Goal: Task Accomplishment & Management: Use online tool/utility

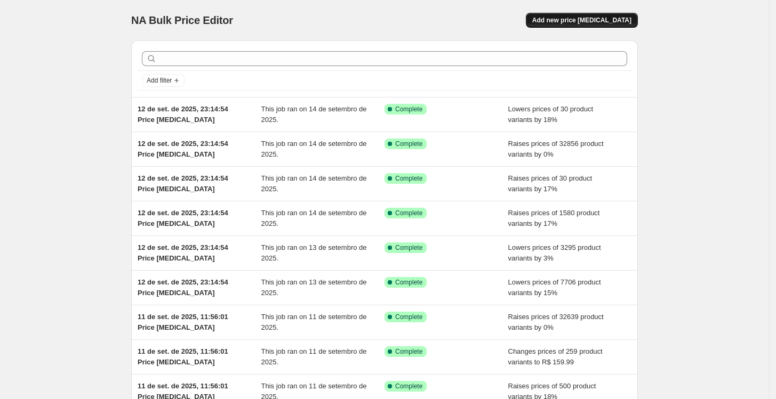
click at [578, 22] on span "Add new price [MEDICAL_DATA]" at bounding box center [581, 20] width 99 height 9
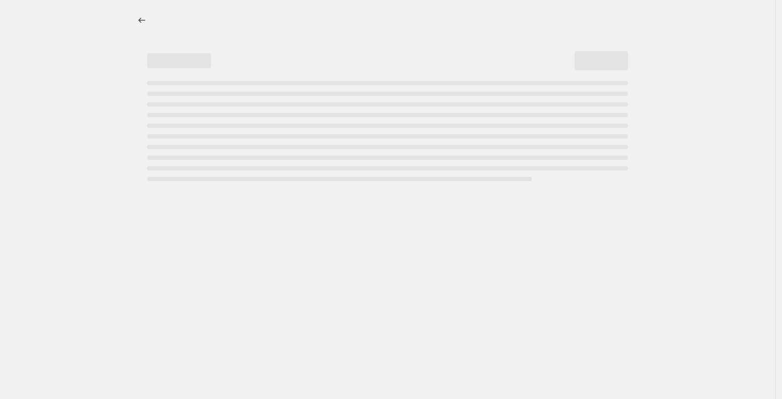
select select "percentage"
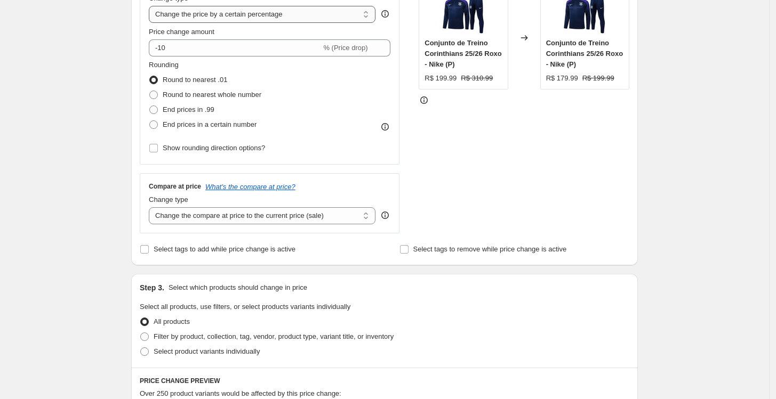
scroll to position [237, 0]
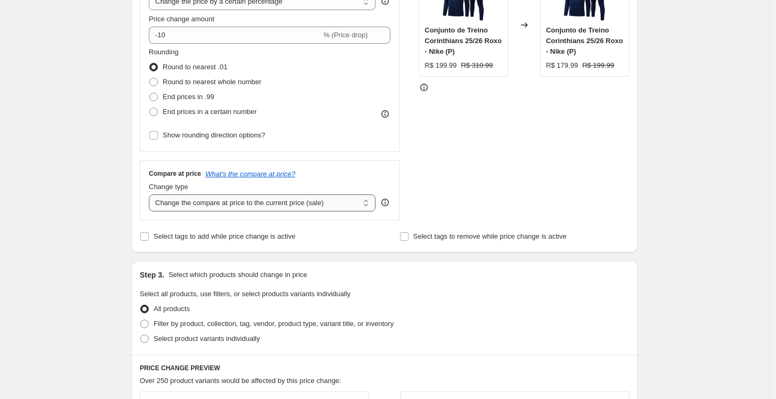
click at [219, 199] on select "Change the compare at price to the current price (sale) Change the compare at p…" at bounding box center [262, 203] width 227 height 17
select select "no_change"
click at [151, 195] on select "Change the compare at price to the current price (sale) Change the compare at p…" at bounding box center [262, 203] width 227 height 17
click at [189, 339] on span "Select product variants individually" at bounding box center [207, 339] width 106 height 8
click at [141, 335] on input "Select product variants individually" at bounding box center [140, 335] width 1 height 1
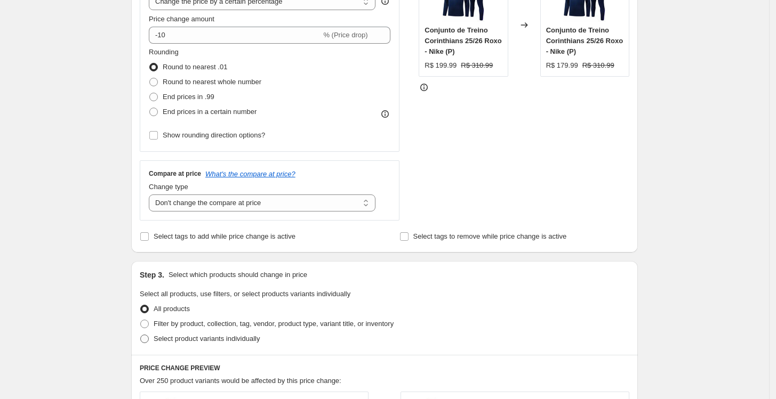
radio input "true"
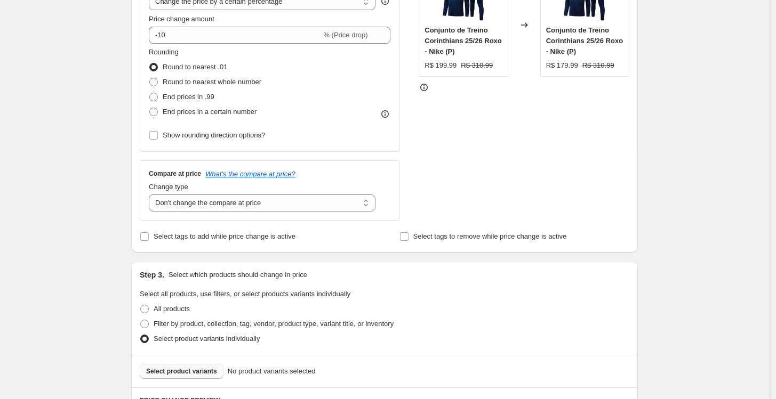
click at [205, 377] on button "Select product variants" at bounding box center [182, 371] width 84 height 15
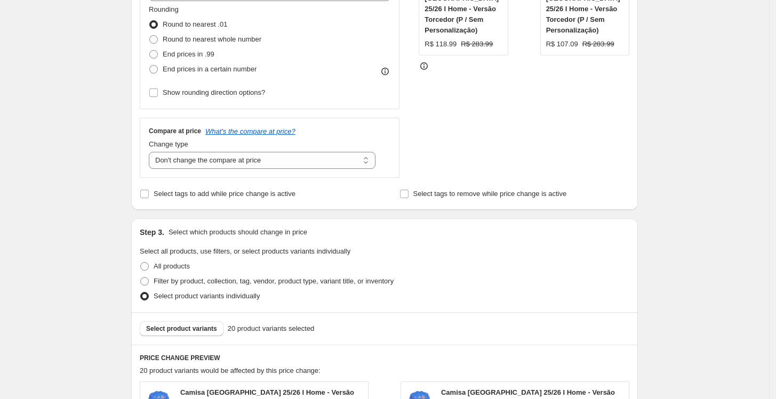
scroll to position [355, 0]
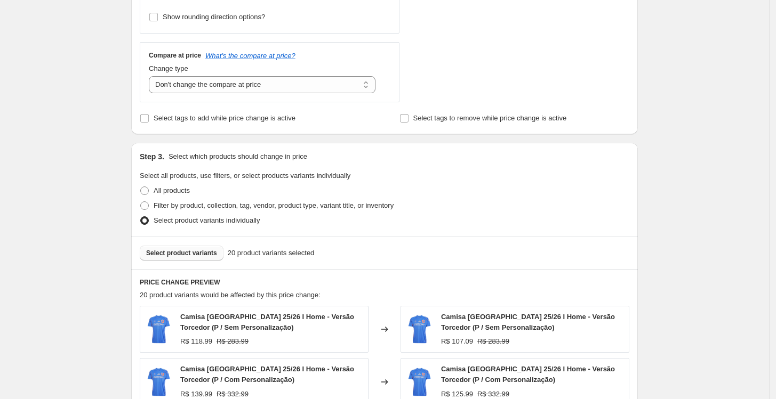
click at [202, 257] on span "Select product variants" at bounding box center [181, 253] width 71 height 9
click at [197, 256] on span "Select product variants" at bounding box center [181, 253] width 71 height 9
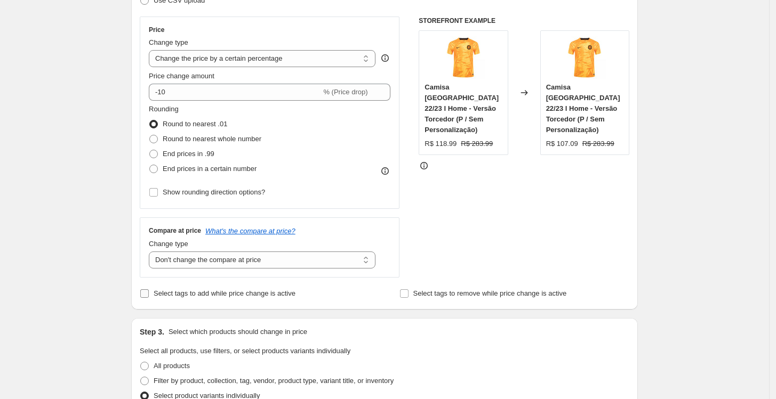
scroll to position [178, 0]
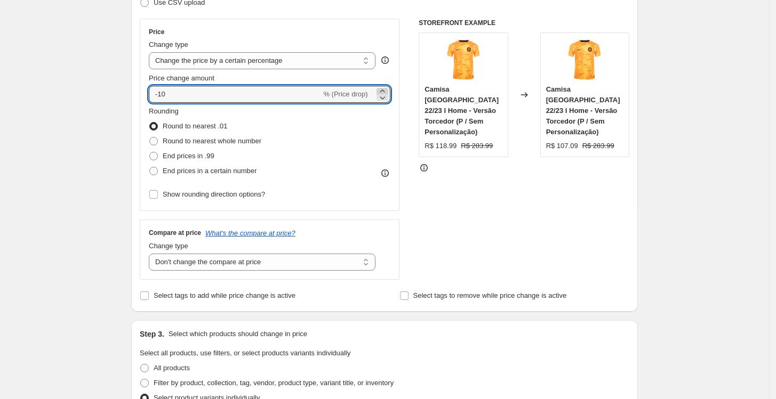
click at [385, 89] on icon at bounding box center [382, 91] width 11 height 11
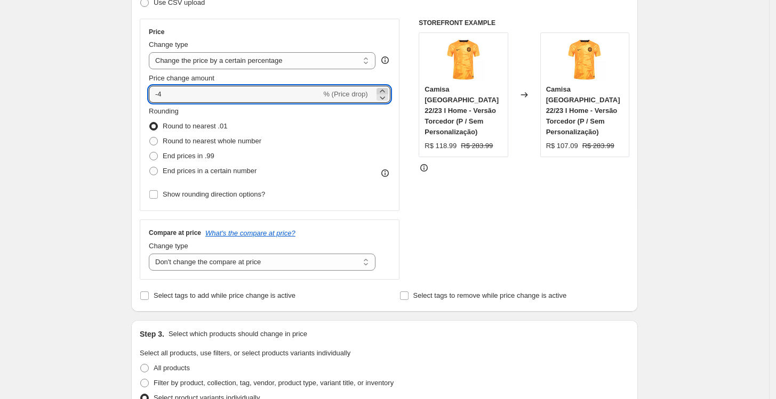
click at [385, 89] on icon at bounding box center [382, 91] width 11 height 11
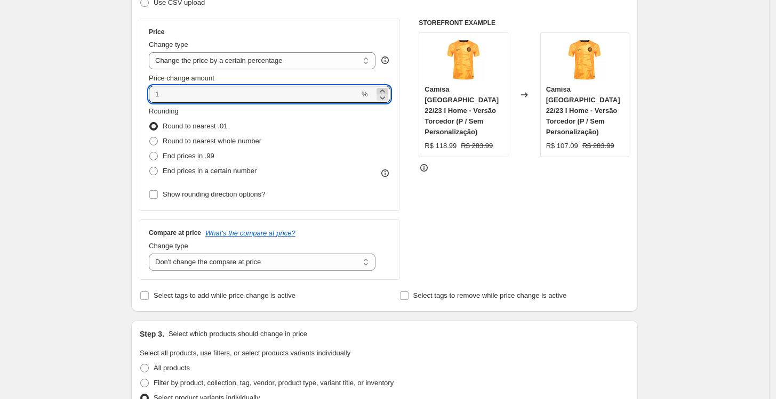
click at [385, 89] on icon at bounding box center [382, 91] width 11 height 11
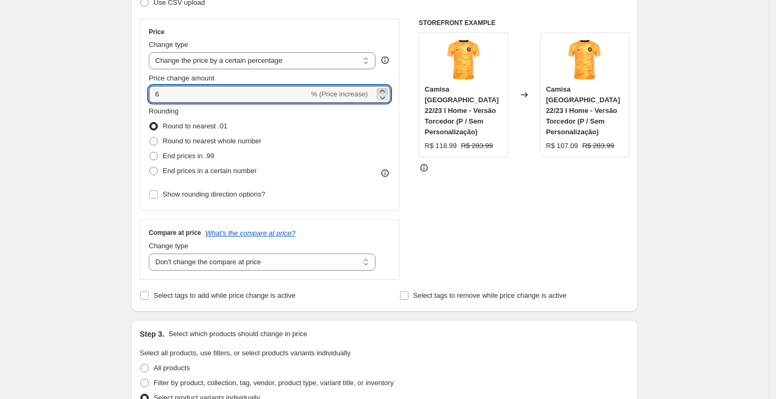
click at [385, 89] on icon at bounding box center [382, 91] width 11 height 11
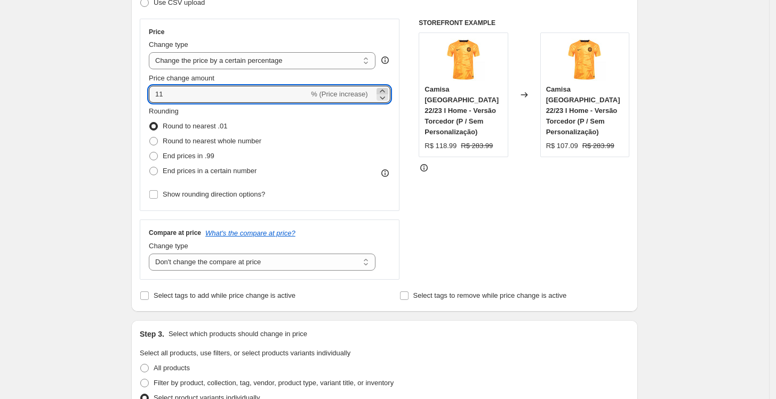
click at [385, 89] on icon at bounding box center [382, 91] width 11 height 11
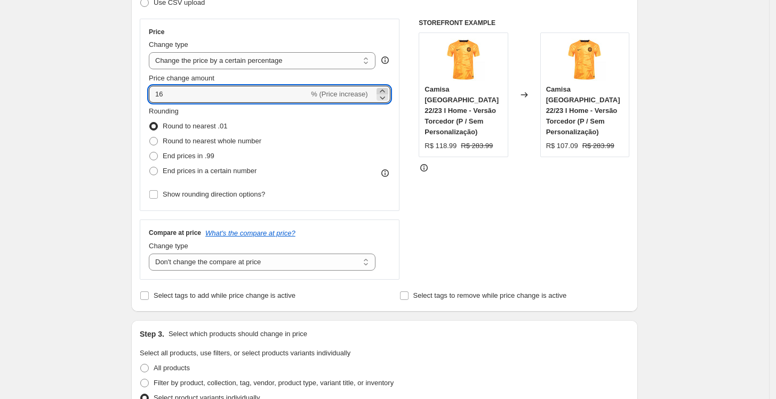
click at [385, 89] on icon at bounding box center [382, 91] width 11 height 11
type input "17"
click at [414, 90] on div "Price Change type Change the price to a certain amount Change the price by a ce…" at bounding box center [384, 149] width 489 height 261
click at [208, 157] on span "End prices in .99" at bounding box center [189, 156] width 52 height 8
click at [150, 152] on input "End prices in .99" at bounding box center [149, 152] width 1 height 1
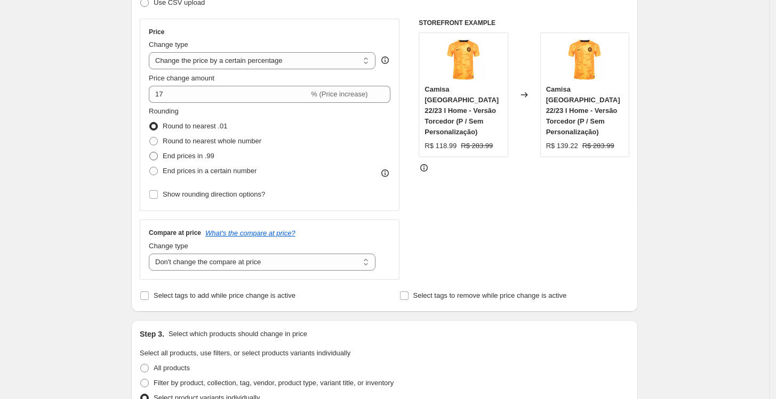
radio input "true"
click at [193, 190] on span "Show rounding direction options?" at bounding box center [214, 194] width 102 height 8
click at [158, 190] on input "Show rounding direction options?" at bounding box center [153, 194] width 9 height 9
checkbox input "true"
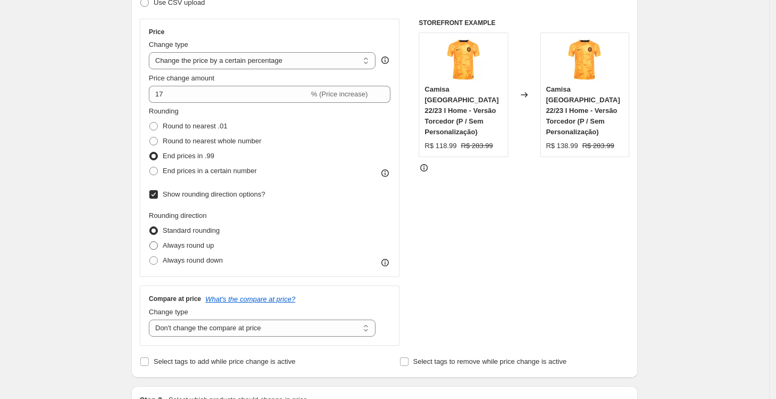
click at [200, 244] on span "Always round up" at bounding box center [188, 245] width 51 height 8
click at [150, 242] on input "Always round up" at bounding box center [149, 241] width 1 height 1
radio input "true"
click at [303, 219] on div "Rounding direction Standard rounding Always round up Always round down" at bounding box center [269, 240] width 241 height 58
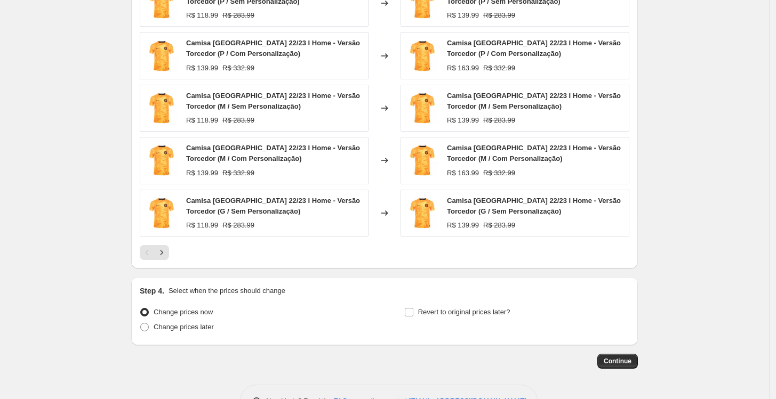
scroll to position [781, 0]
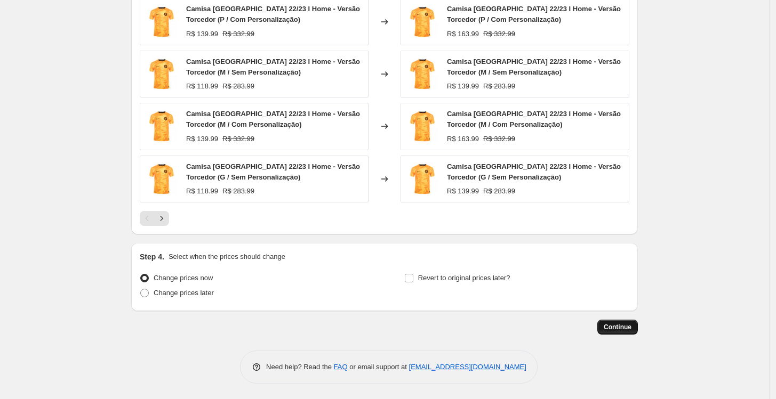
click at [623, 325] on span "Continue" at bounding box center [617, 327] width 28 height 9
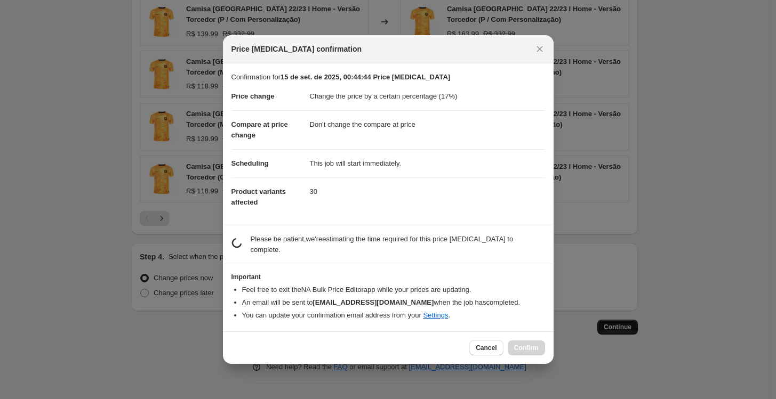
scroll to position [0, 0]
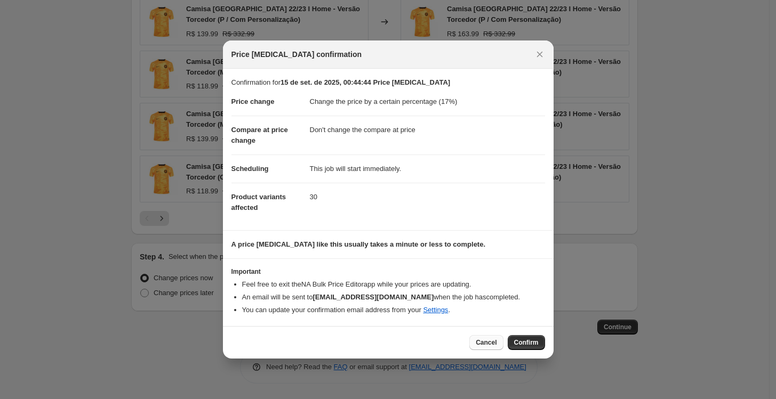
click at [491, 347] on button "Cancel" at bounding box center [486, 342] width 34 height 15
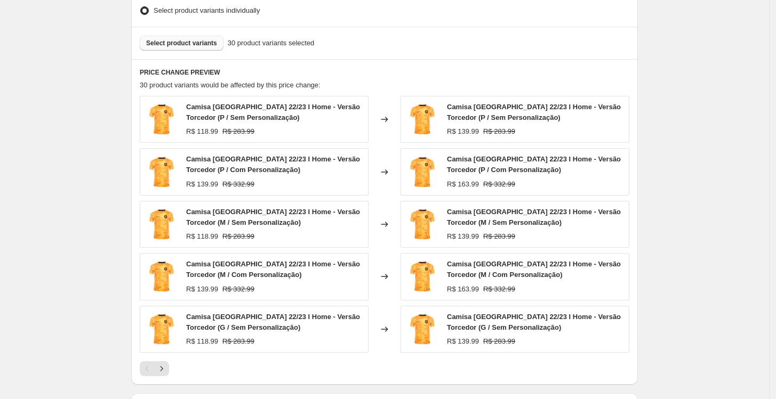
scroll to position [545, 0]
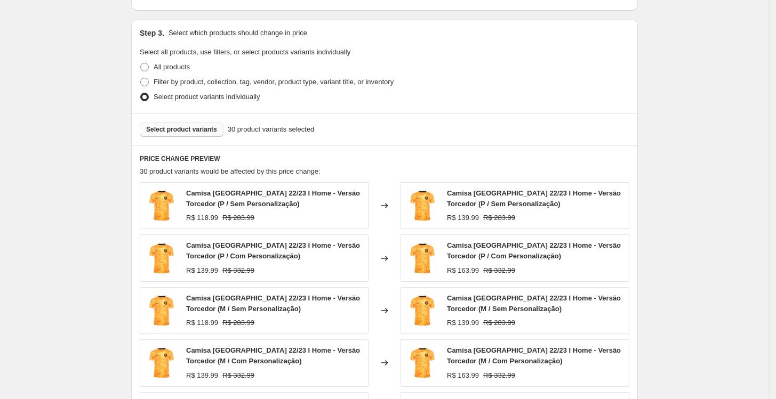
click at [200, 122] on div "Select product variants 30 product variants selected" at bounding box center [384, 129] width 506 height 33
click at [199, 134] on button "Select product variants" at bounding box center [182, 129] width 84 height 15
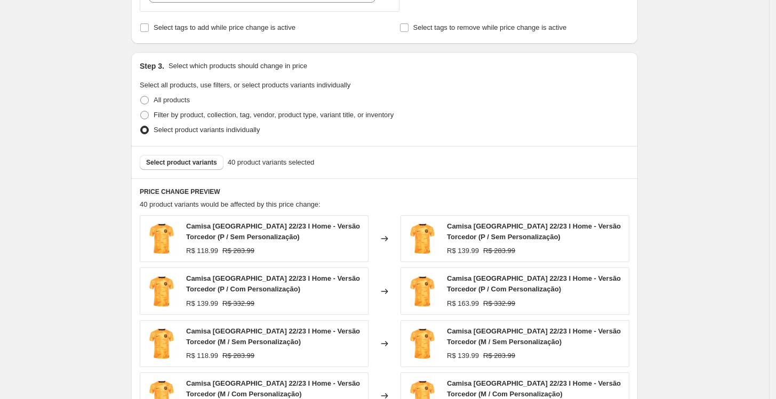
scroll to position [486, 0]
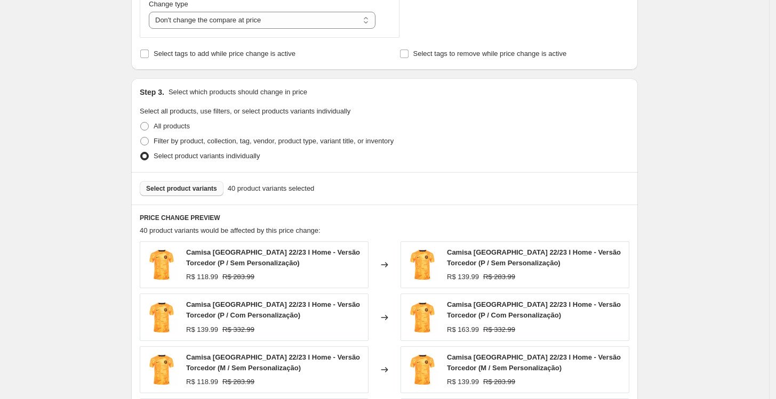
click at [195, 193] on button "Select product variants" at bounding box center [182, 188] width 84 height 15
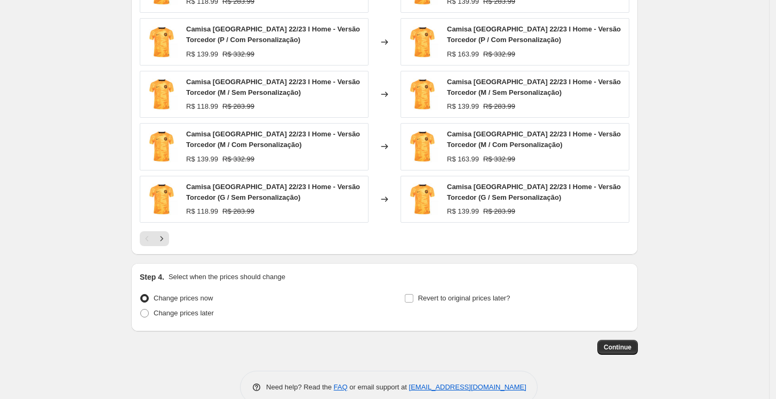
scroll to position [781, 0]
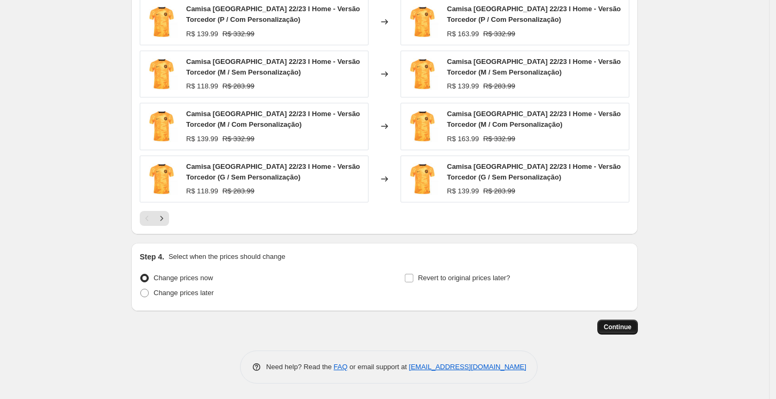
click at [610, 321] on button "Continue" at bounding box center [617, 327] width 41 height 15
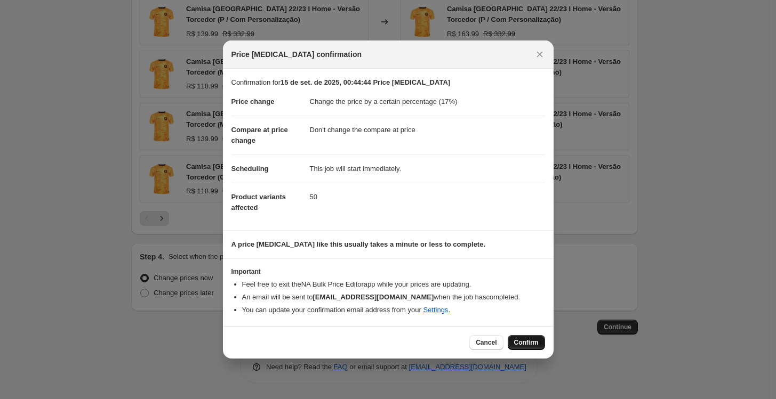
click at [519, 341] on span "Confirm" at bounding box center [526, 342] width 25 height 9
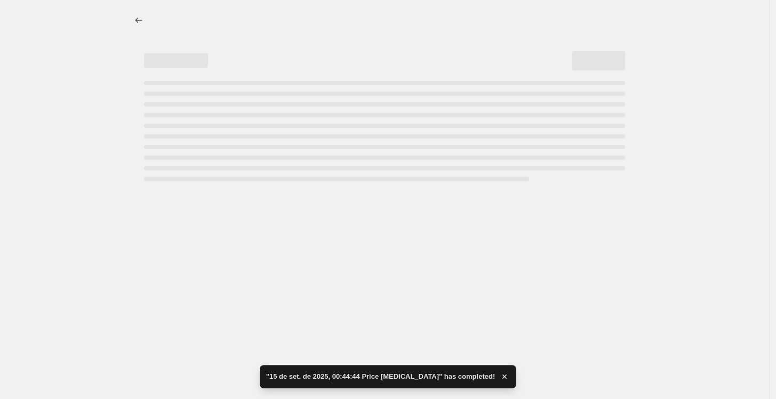
select select "percentage"
select select "no_change"
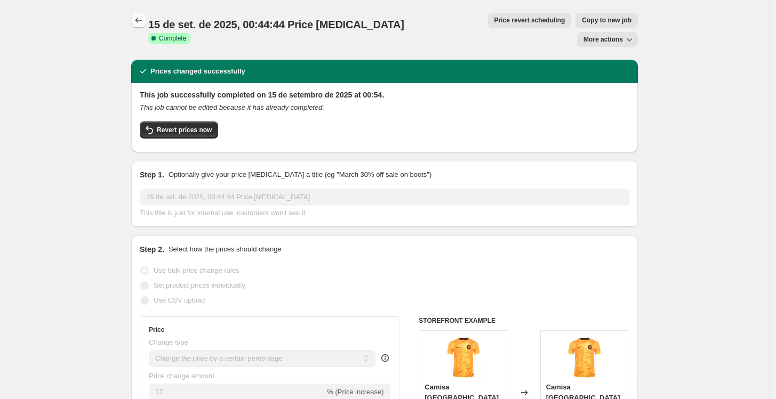
click at [141, 18] on icon "Price change jobs" at bounding box center [138, 20] width 11 height 11
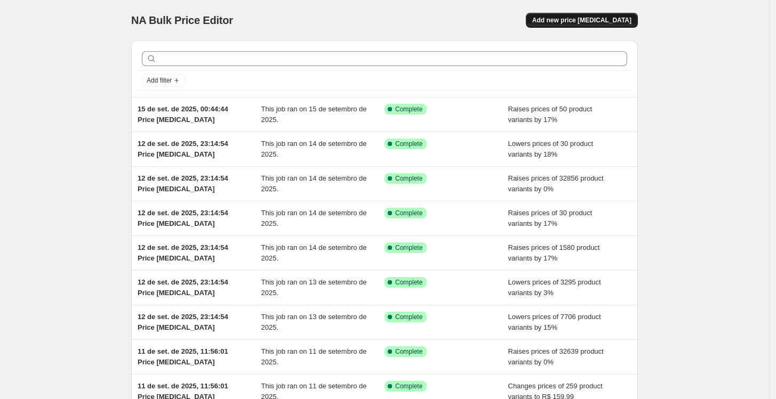
click at [588, 19] on span "Add new price [MEDICAL_DATA]" at bounding box center [581, 20] width 99 height 9
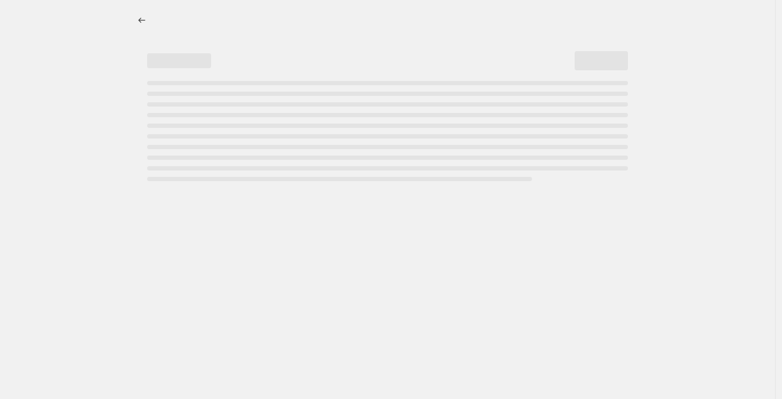
select select "percentage"
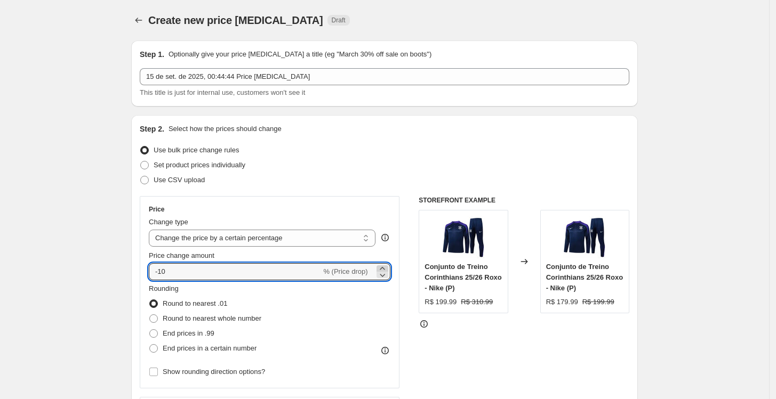
click at [388, 267] on icon at bounding box center [382, 268] width 11 height 11
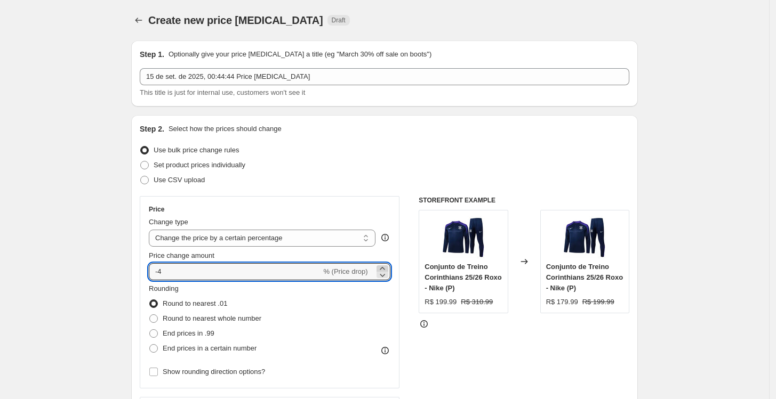
click at [388, 267] on icon at bounding box center [382, 268] width 11 height 11
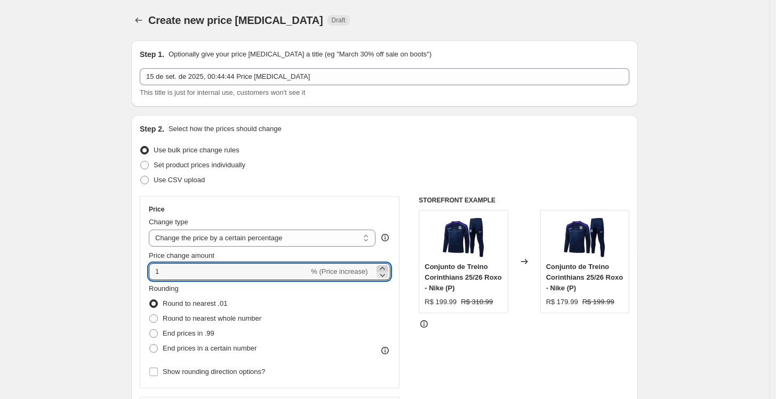
click at [388, 267] on icon at bounding box center [382, 268] width 11 height 11
type input "3"
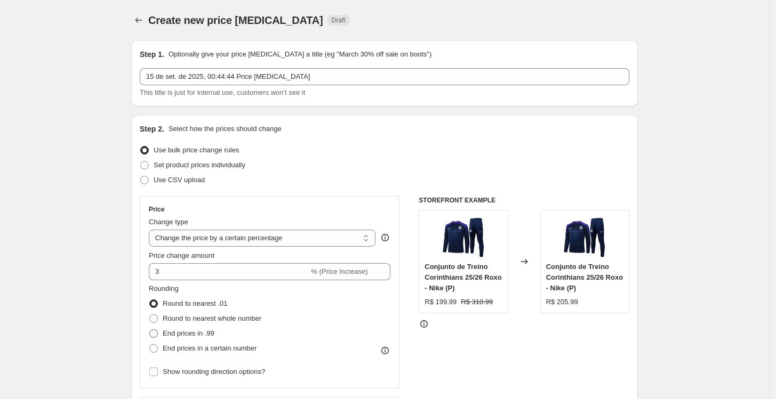
click at [193, 329] on span "End prices in .99" at bounding box center [189, 333] width 52 height 8
click at [150, 329] on input "End prices in .99" at bounding box center [149, 329] width 1 height 1
radio input "true"
click at [197, 372] on span "Show rounding direction options?" at bounding box center [214, 372] width 102 height 8
click at [158, 372] on input "Show rounding direction options?" at bounding box center [153, 372] width 9 height 9
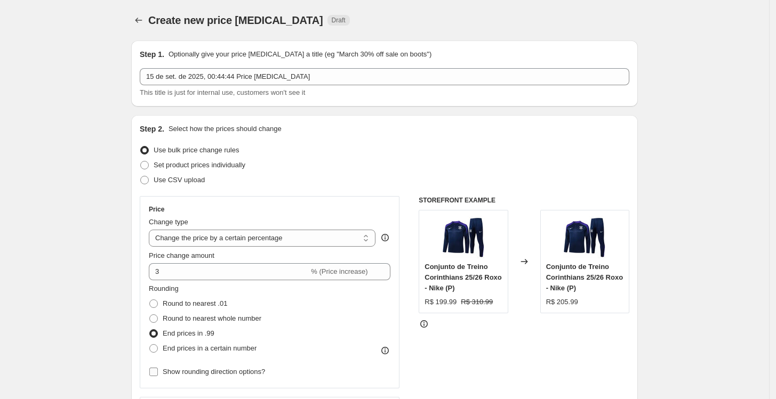
checkbox input "true"
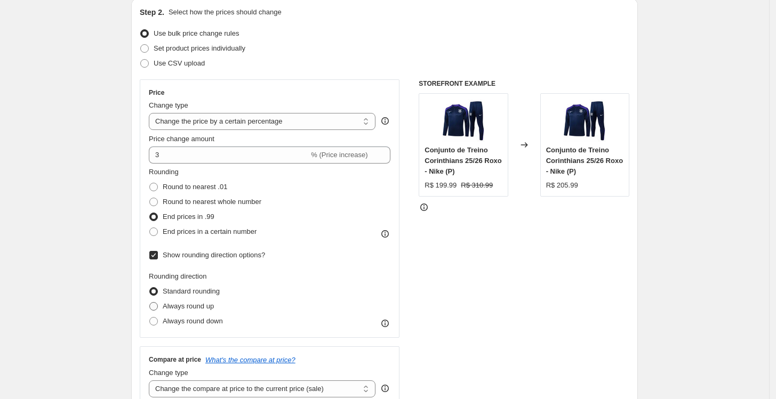
scroll to position [118, 0]
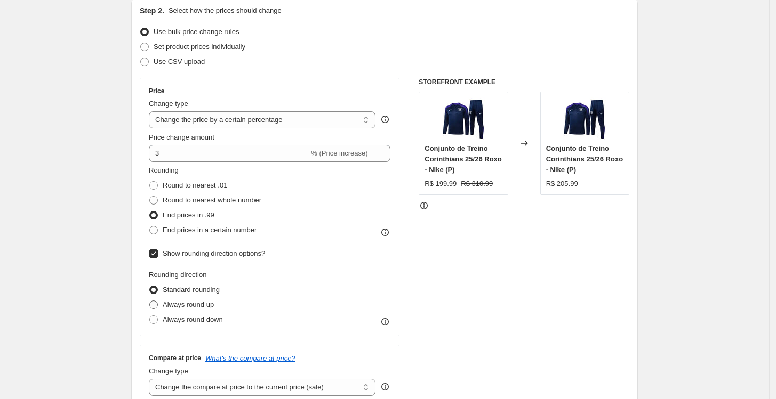
click at [192, 301] on span "Always round up" at bounding box center [188, 305] width 51 height 8
click at [150, 301] on input "Always round up" at bounding box center [149, 301] width 1 height 1
radio input "true"
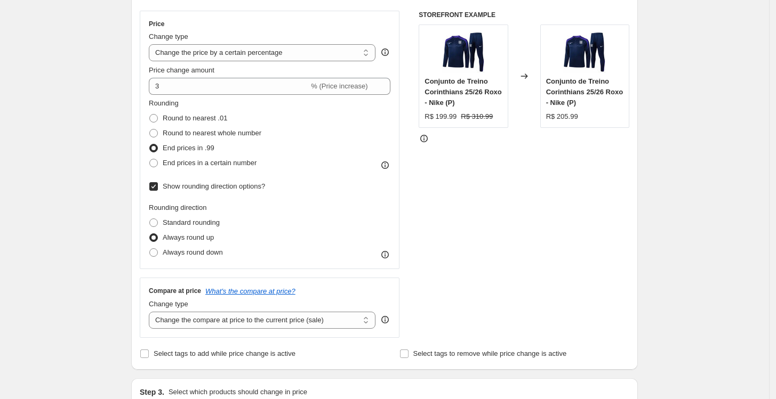
scroll to position [355, 0]
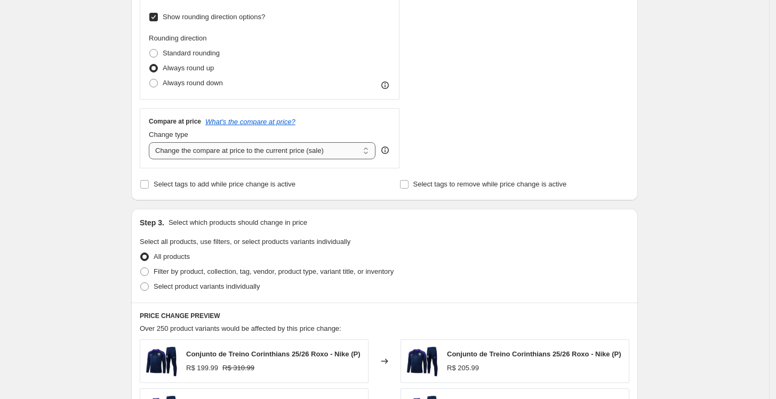
click at [214, 159] on select "Change the compare at price to the current price (sale) Change the compare at p…" at bounding box center [262, 150] width 227 height 17
select select "no_change"
click at [151, 142] on select "Change the compare at price to the current price (sale) Change the compare at p…" at bounding box center [262, 150] width 227 height 17
click at [184, 287] on span "Select product variants individually" at bounding box center [207, 287] width 106 height 8
click at [141, 283] on input "Select product variants individually" at bounding box center [140, 283] width 1 height 1
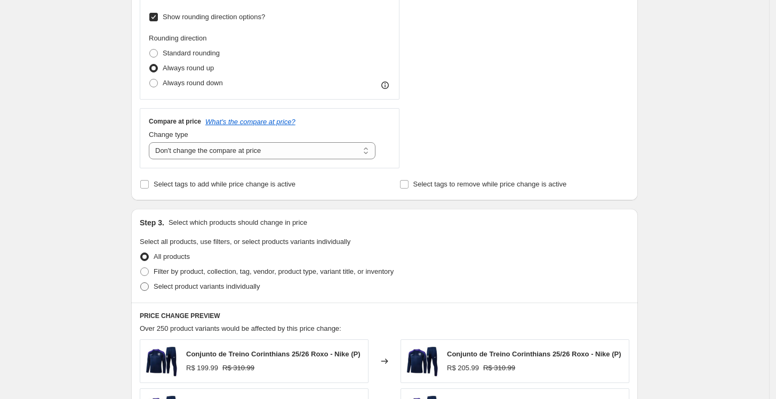
radio input "true"
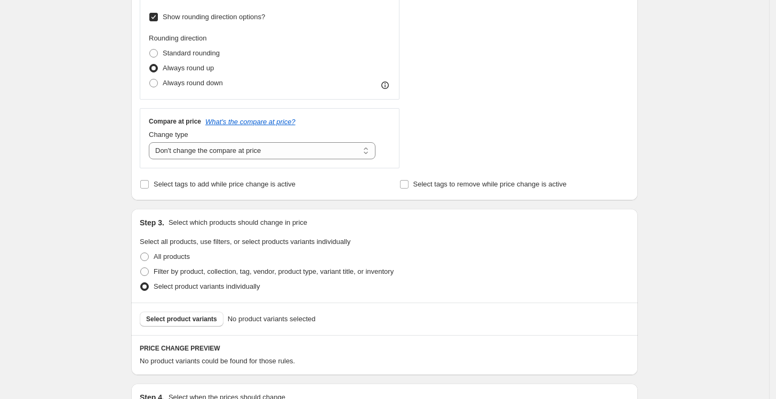
click at [191, 321] on span "Select product variants" at bounding box center [181, 319] width 71 height 9
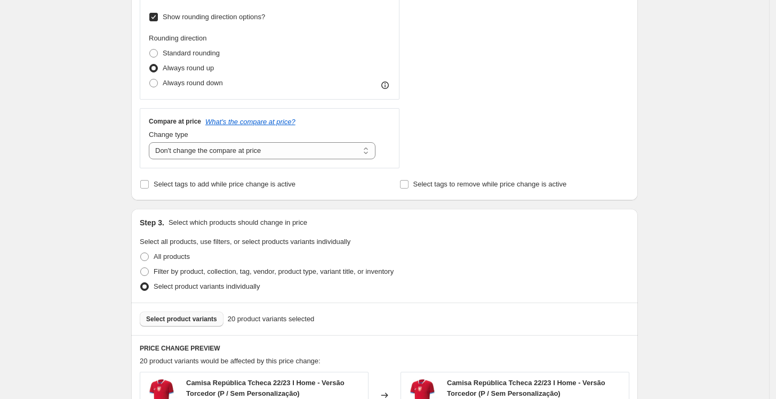
click at [196, 317] on span "Select product variants" at bounding box center [181, 319] width 71 height 9
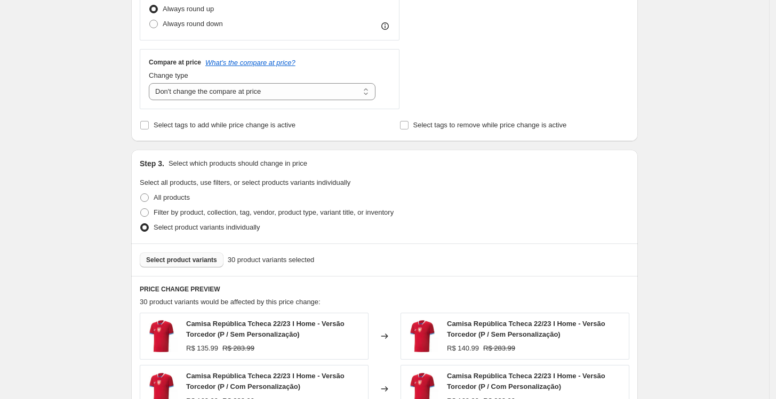
click at [202, 254] on button "Select product variants" at bounding box center [182, 260] width 84 height 15
click at [178, 255] on button "Select product variants" at bounding box center [182, 260] width 84 height 15
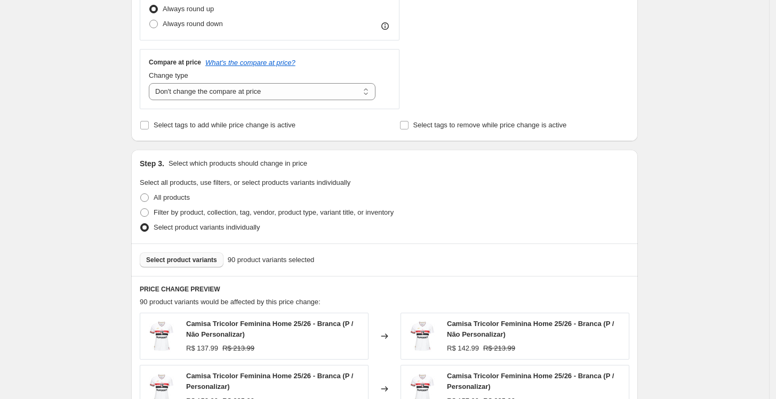
click at [175, 256] on span "Select product variants" at bounding box center [181, 260] width 71 height 9
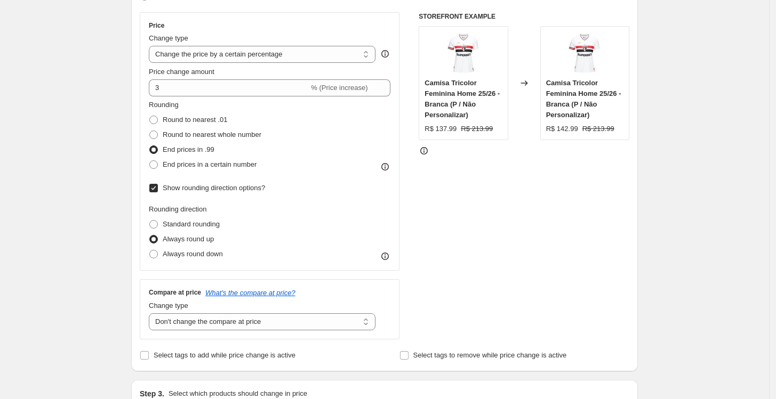
scroll to position [178, 0]
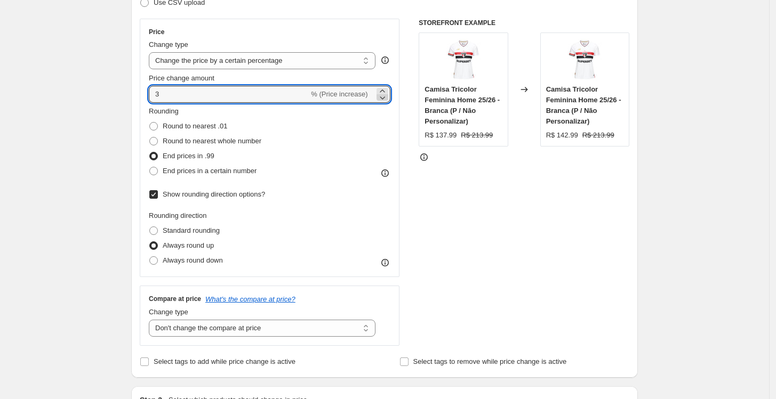
click at [385, 96] on icon at bounding box center [382, 97] width 11 height 11
click at [423, 141] on div "Camisa Tricolor Feminina Home 25/26 - Branca (P / Não Personalizar) R$ 137.99 R…" at bounding box center [462, 90] width 89 height 114
click at [381, 95] on icon at bounding box center [382, 97] width 11 height 11
click at [411, 111] on div "Price Change type Change the price to a certain amount Change the price by a ce…" at bounding box center [384, 182] width 489 height 327
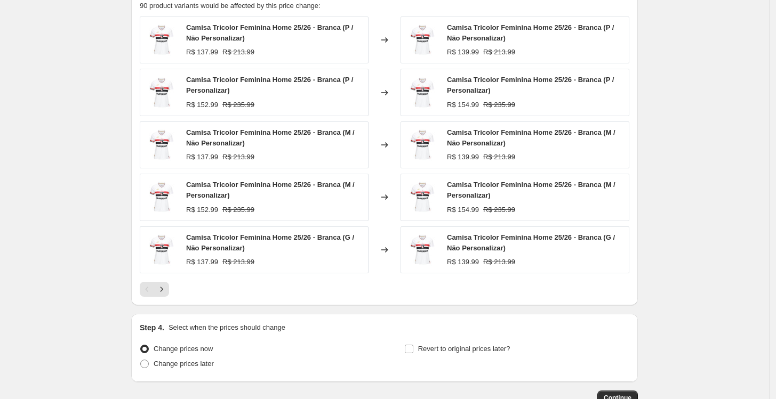
scroll to position [770, 0]
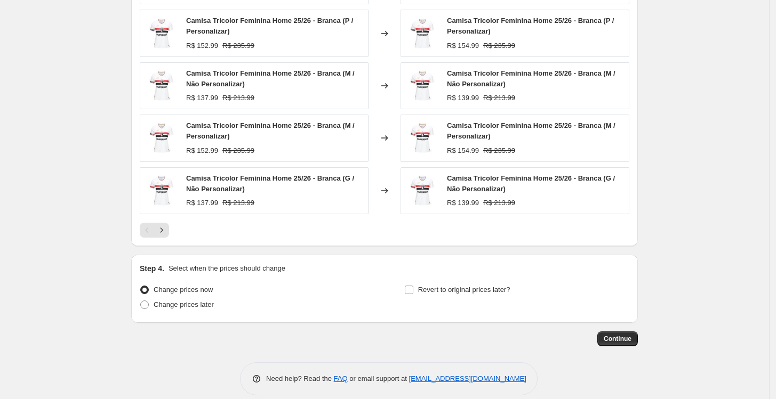
click at [173, 228] on div at bounding box center [384, 230] width 489 height 15
click at [167, 227] on icon "Next" at bounding box center [161, 230] width 11 height 11
click at [167, 230] on icon "Next" at bounding box center [161, 230] width 11 height 11
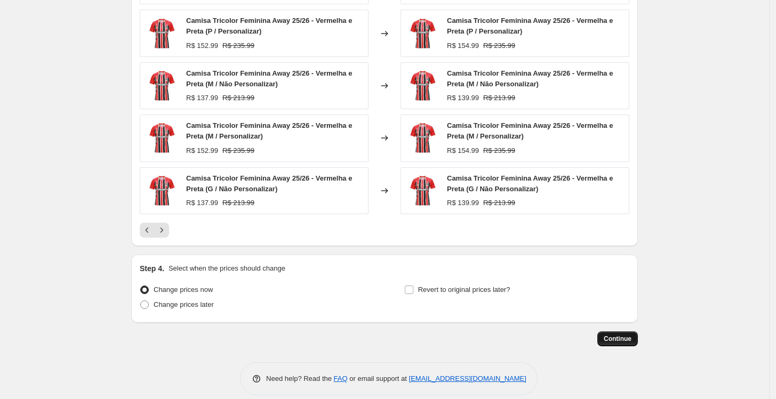
click at [617, 341] on span "Continue" at bounding box center [617, 339] width 28 height 9
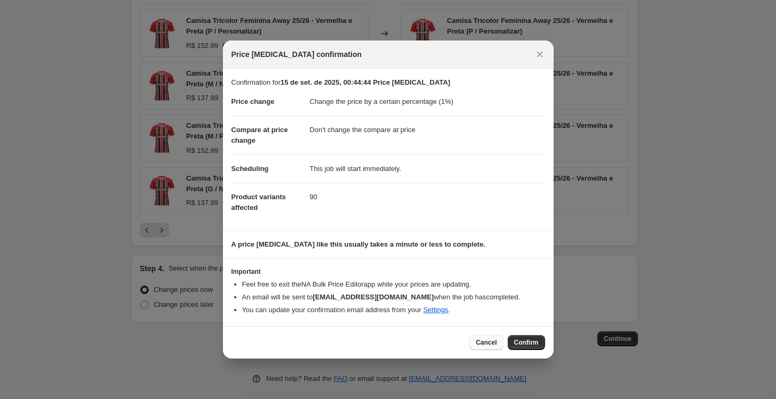
drag, startPoint x: 521, startPoint y: 337, endPoint x: 489, endPoint y: 338, distance: 32.0
click at [489, 338] on div "Cancel Confirm" at bounding box center [506, 342] width 75 height 15
click at [495, 346] on span "Cancel" at bounding box center [485, 342] width 21 height 9
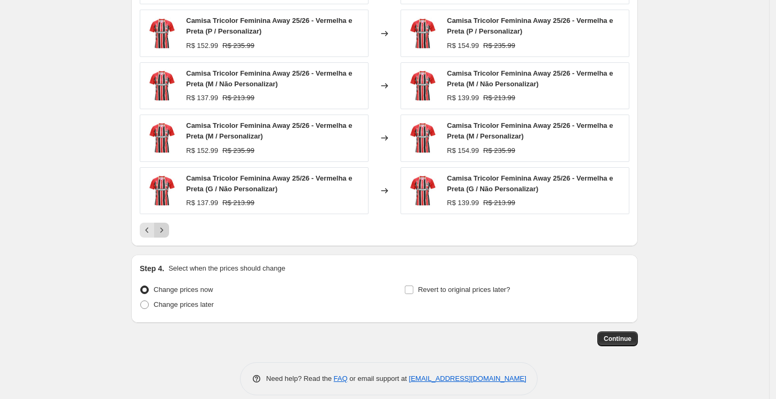
click at [160, 227] on icon "Next" at bounding box center [161, 230] width 11 height 11
click at [162, 228] on icon "Next" at bounding box center [161, 230] width 11 height 11
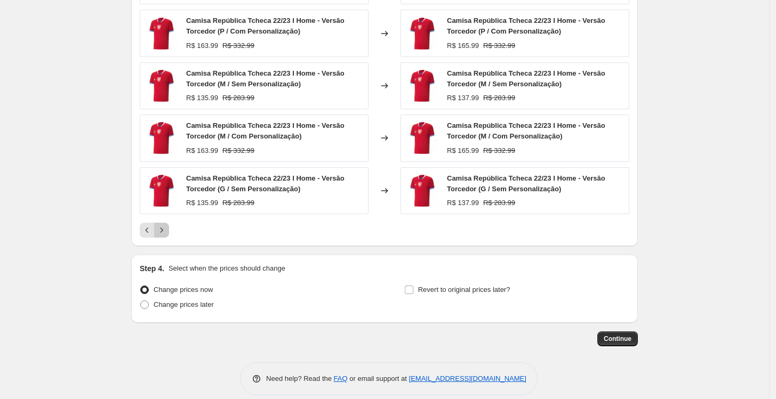
drag, startPoint x: 162, startPoint y: 228, endPoint x: 289, endPoint y: 228, distance: 126.9
click at [289, 228] on div at bounding box center [384, 230] width 489 height 15
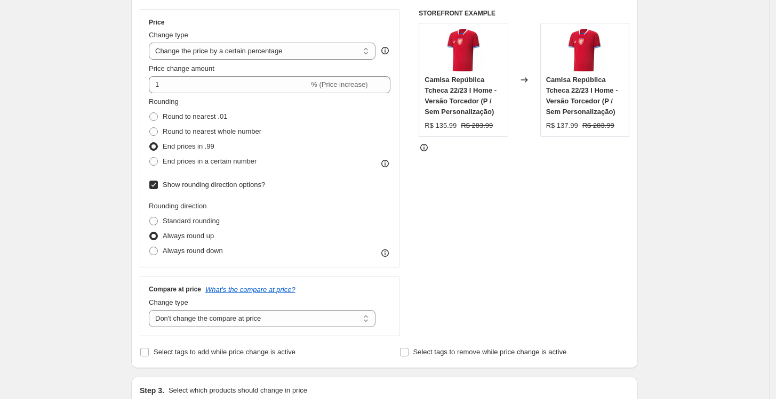
scroll to position [178, 0]
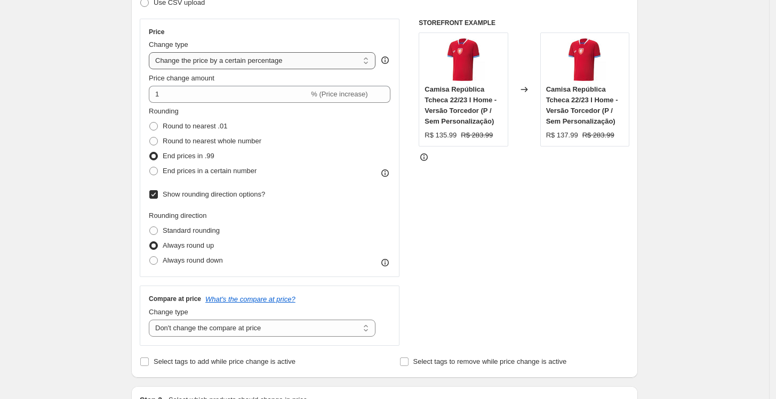
drag, startPoint x: 373, startPoint y: 58, endPoint x: 364, endPoint y: 56, distance: 8.8
click at [373, 58] on select "Change the price to a certain amount Change the price by a certain amount Chang…" at bounding box center [262, 60] width 227 height 17
click at [381, 47] on div "Change type Change the price to a certain amount Change the price by a certain …" at bounding box center [269, 54] width 241 height 30
click at [386, 92] on icon at bounding box center [382, 97] width 11 height 11
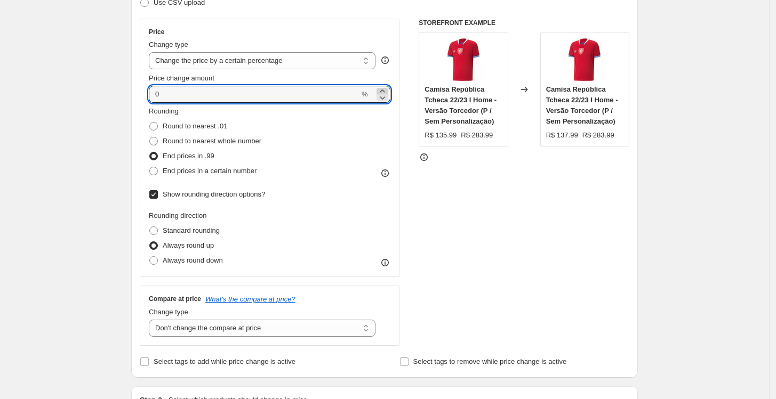
click at [384, 91] on icon at bounding box center [382, 91] width 5 height 3
click at [407, 170] on div "Price Change type Change the price to a certain amount Change the price by a ce…" at bounding box center [384, 182] width 489 height 327
click at [388, 90] on icon at bounding box center [382, 91] width 11 height 11
type input "3"
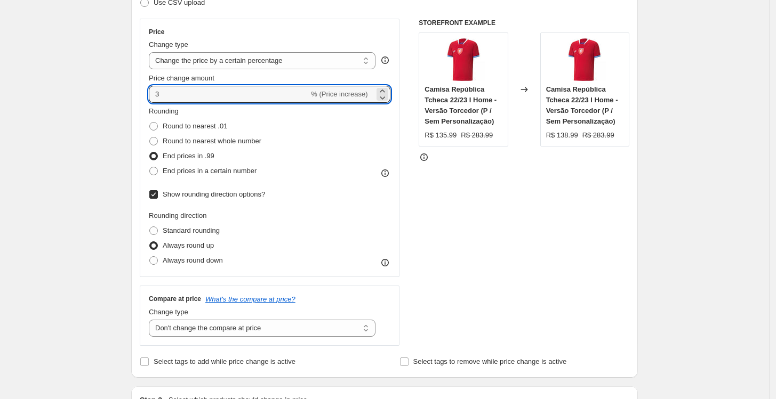
click at [495, 270] on div "STOREFRONT EXAMPLE Camisa República Tcheca 22/23 I Home - Versão Torcedor (P / …" at bounding box center [523, 182] width 211 height 327
click at [190, 263] on span "Always round down" at bounding box center [193, 260] width 60 height 8
click at [150, 257] on input "Always round down" at bounding box center [149, 256] width 1 height 1
radio input "true"
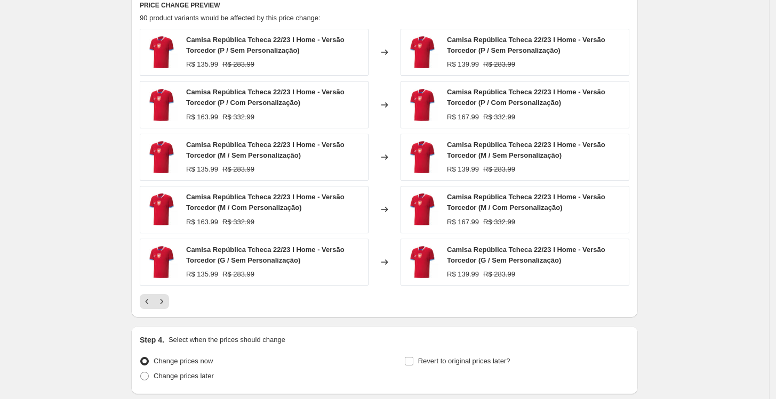
scroll to position [781, 0]
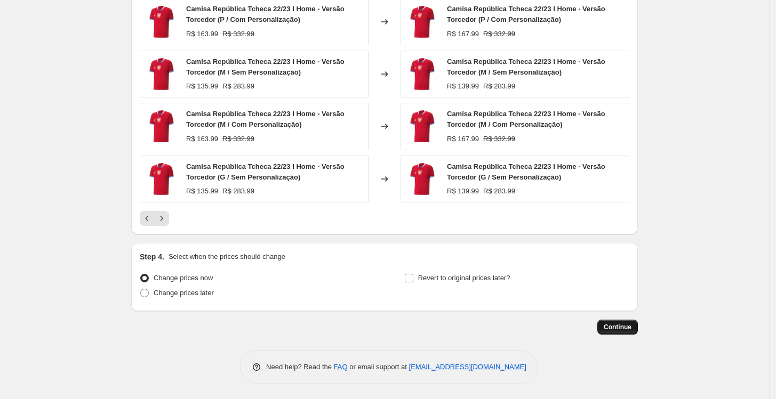
click at [614, 328] on span "Continue" at bounding box center [617, 327] width 28 height 9
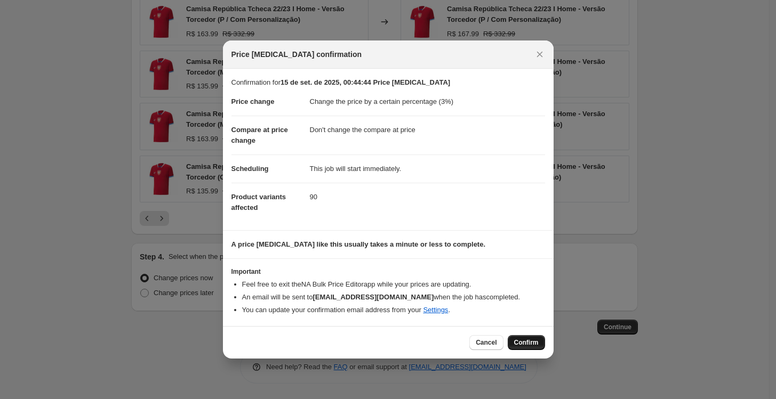
click at [518, 337] on button "Confirm" at bounding box center [525, 342] width 37 height 15
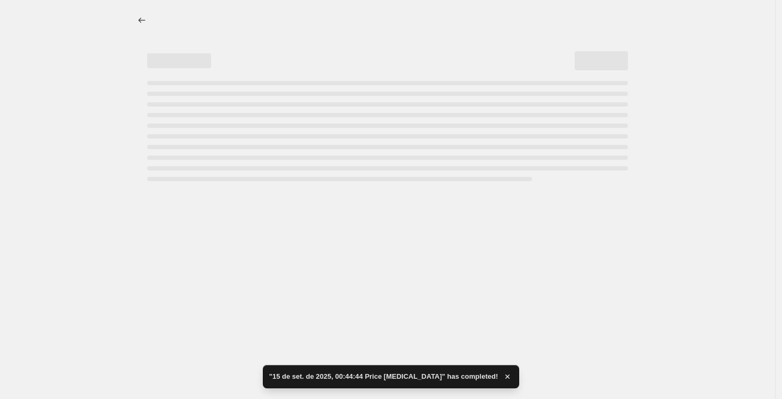
select select "percentage"
select select "no_change"
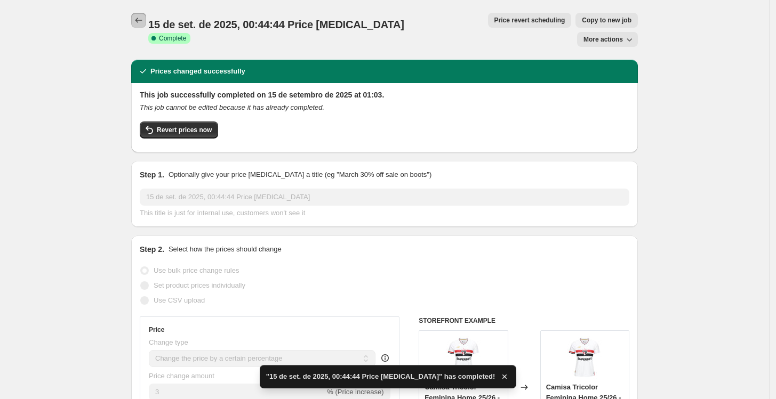
click at [145, 13] on button "Price change jobs" at bounding box center [138, 20] width 15 height 15
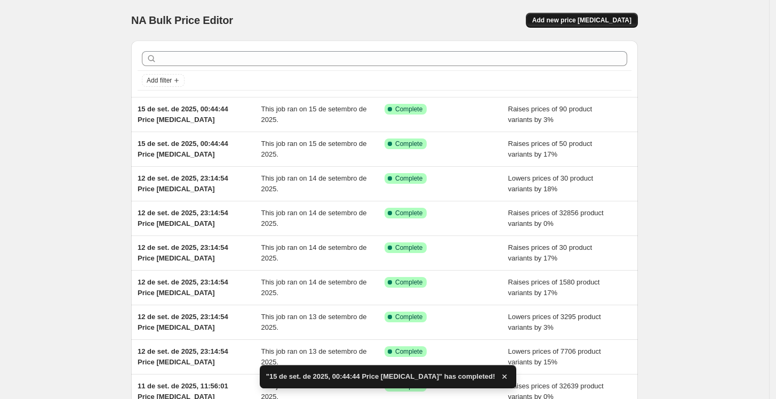
click at [584, 19] on span "Add new price [MEDICAL_DATA]" at bounding box center [581, 20] width 99 height 9
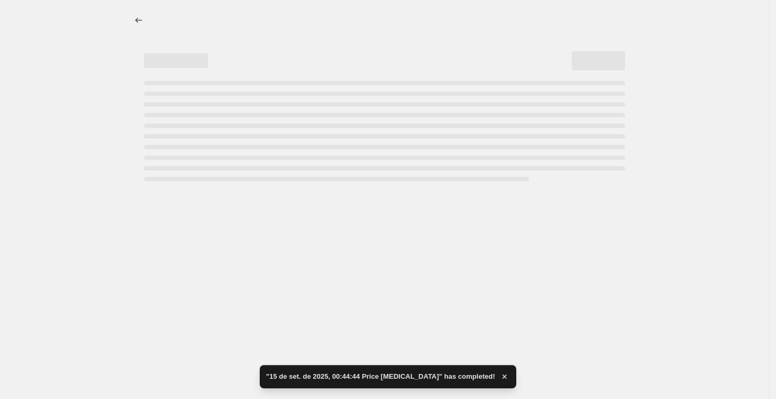
select select "percentage"
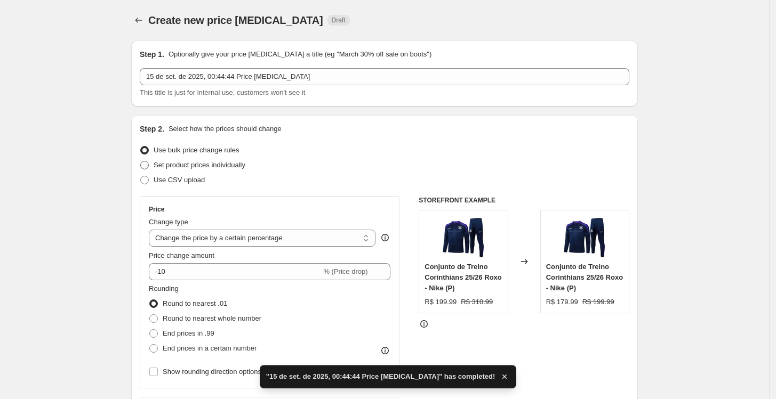
click at [209, 169] on span "Set product prices individually" at bounding box center [200, 165] width 92 height 8
click at [141, 162] on input "Set product prices individually" at bounding box center [140, 161] width 1 height 1
radio input "true"
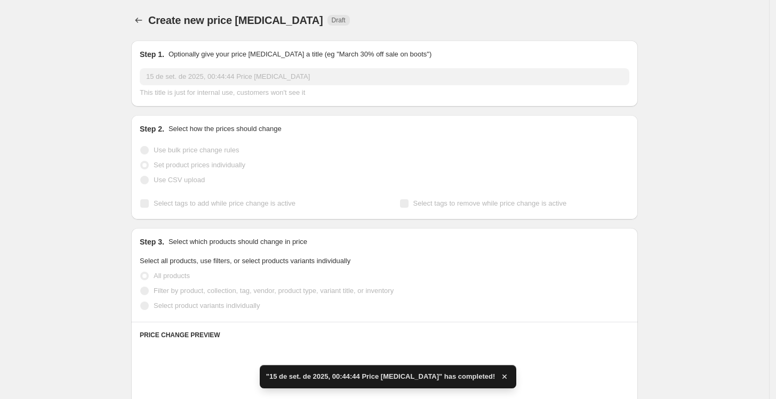
click at [192, 144] on label "Use bulk price change rules" at bounding box center [189, 150] width 99 height 15
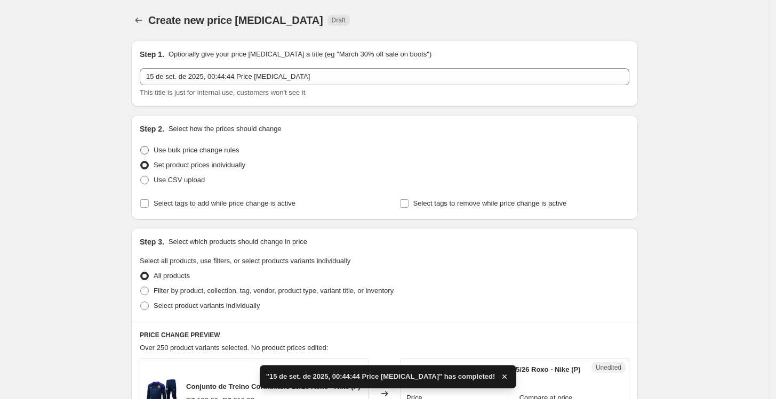
click at [191, 156] on label "Use bulk price change rules" at bounding box center [189, 150] width 99 height 15
click at [141, 147] on input "Use bulk price change rules" at bounding box center [140, 146] width 1 height 1
radio input "true"
select select "percentage"
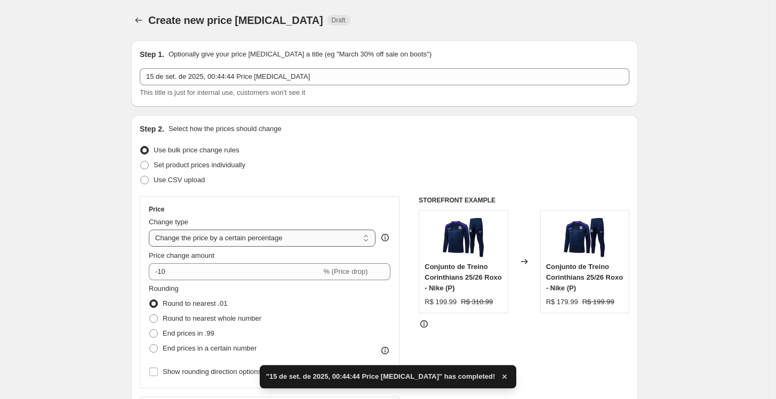
click at [264, 236] on select "Change the price to a certain amount Change the price by a certain amount Chang…" at bounding box center [262, 238] width 227 height 17
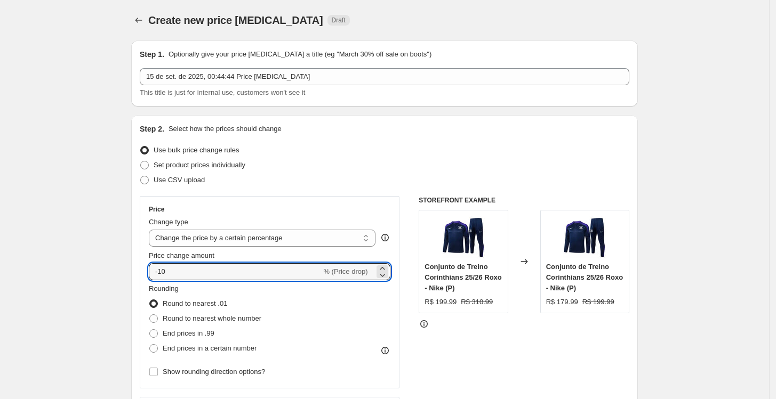
drag, startPoint x: 213, startPoint y: 267, endPoint x: 111, endPoint y: 254, distance: 103.1
type input "10"
click at [176, 329] on span "End prices in .99" at bounding box center [189, 333] width 52 height 8
click at [150, 329] on input "End prices in .99" at bounding box center [149, 329] width 1 height 1
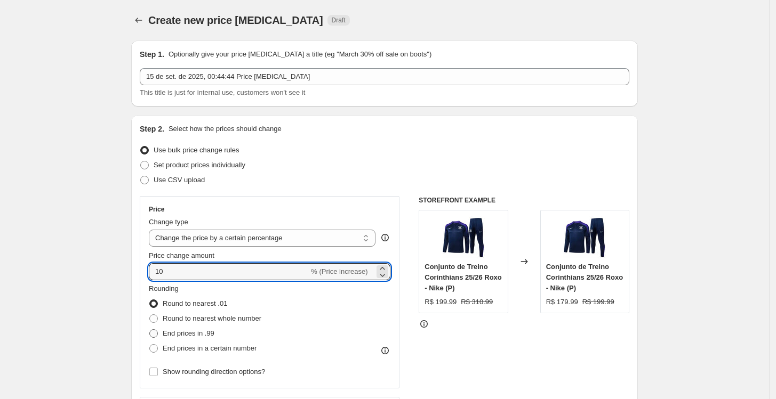
radio input "true"
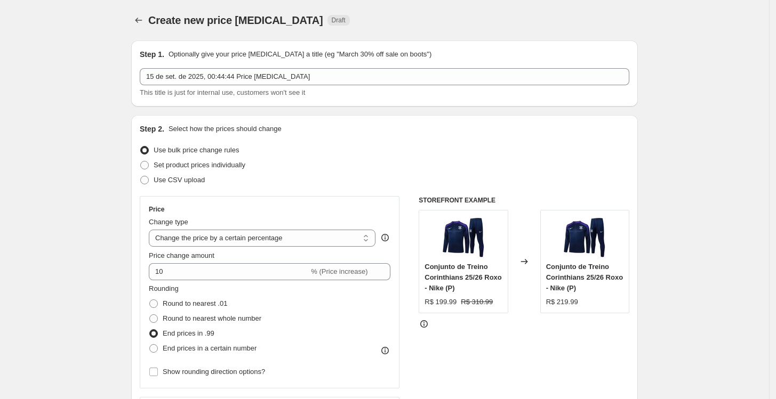
scroll to position [118, 0]
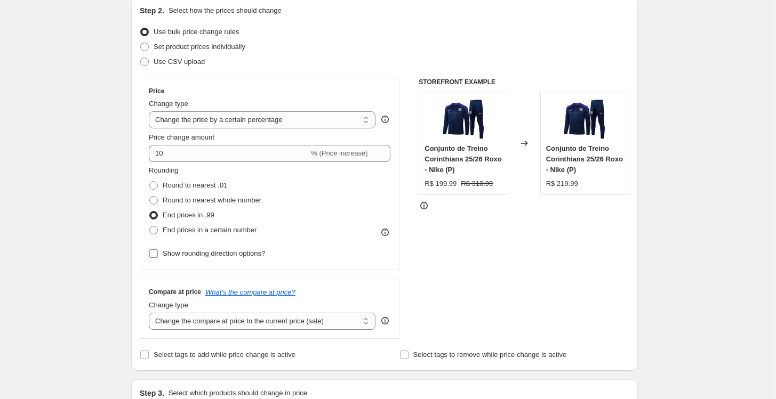
click at [176, 249] on span "Show rounding direction options?" at bounding box center [214, 253] width 102 height 8
click at [158, 249] on input "Show rounding direction options?" at bounding box center [153, 253] width 9 height 9
checkbox input "true"
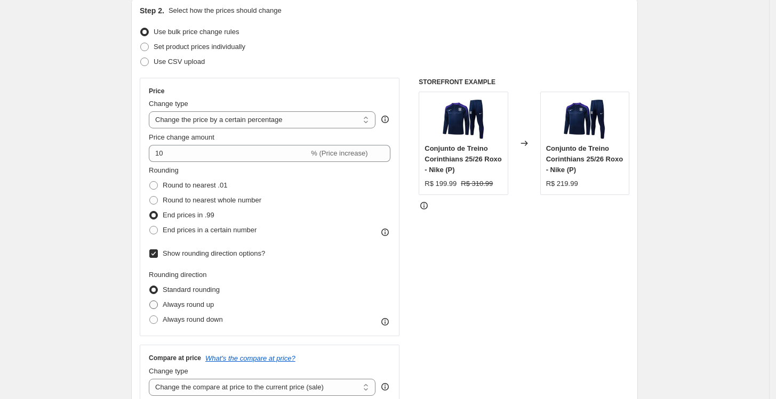
click at [199, 304] on span "Always round up" at bounding box center [188, 305] width 51 height 8
click at [150, 301] on input "Always round up" at bounding box center [149, 301] width 1 height 1
radio input "true"
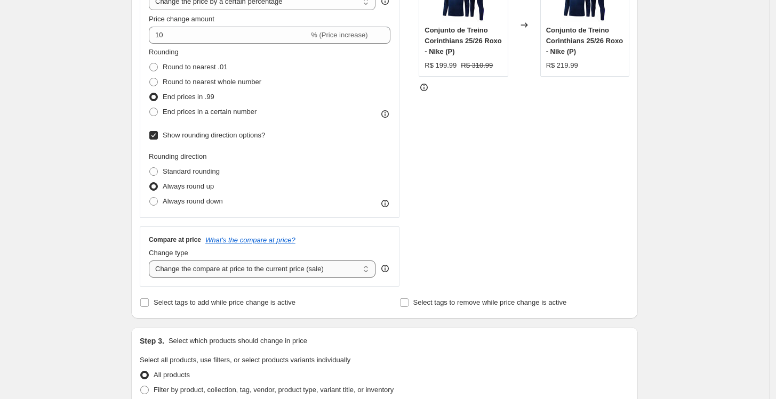
click at [235, 268] on select "Change the compare at price to the current price (sale) Change the compare at p…" at bounding box center [262, 269] width 227 height 17
select select "no_change"
click at [151, 261] on select "Change the compare at price to the current price (sale) Change the compare at p…" at bounding box center [262, 269] width 227 height 17
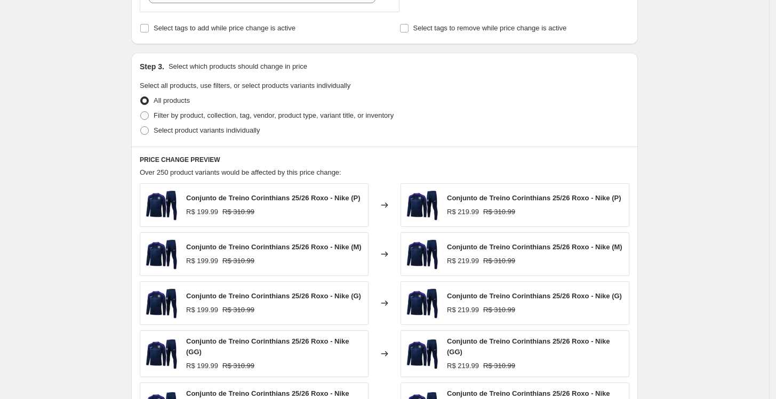
scroll to position [533, 0]
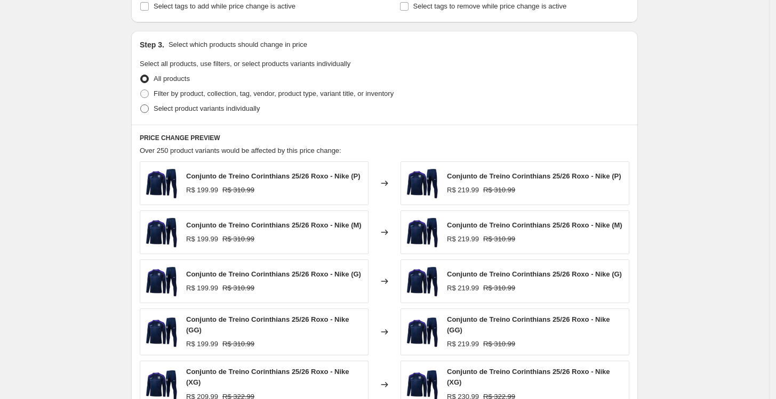
click at [166, 108] on span "Select product variants individually" at bounding box center [207, 108] width 106 height 8
click at [141, 105] on input "Select product variants individually" at bounding box center [140, 104] width 1 height 1
radio input "true"
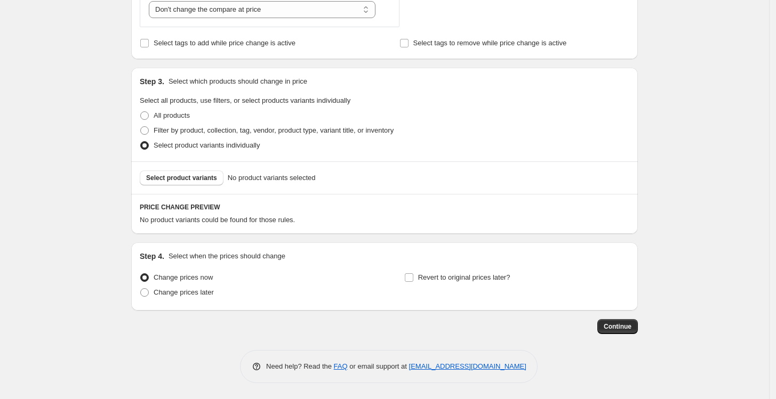
scroll to position [496, 0]
click at [192, 180] on span "Select product variants" at bounding box center [181, 178] width 71 height 9
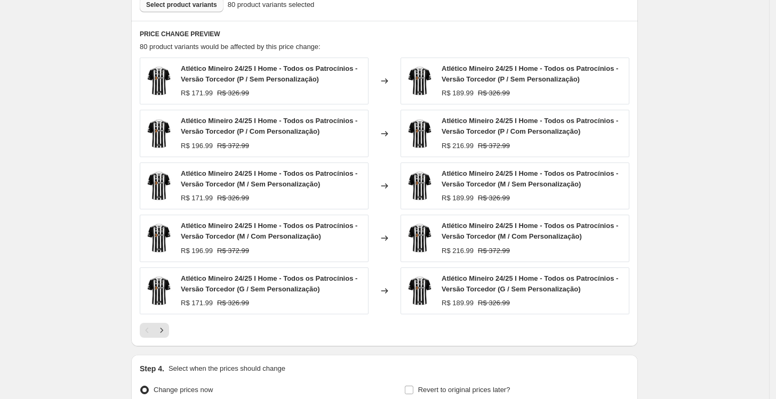
scroll to position [674, 0]
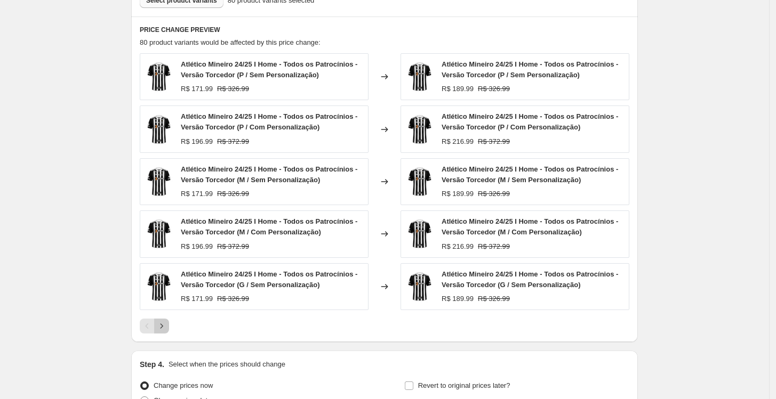
click at [167, 325] on icon "Next" at bounding box center [161, 326] width 11 height 11
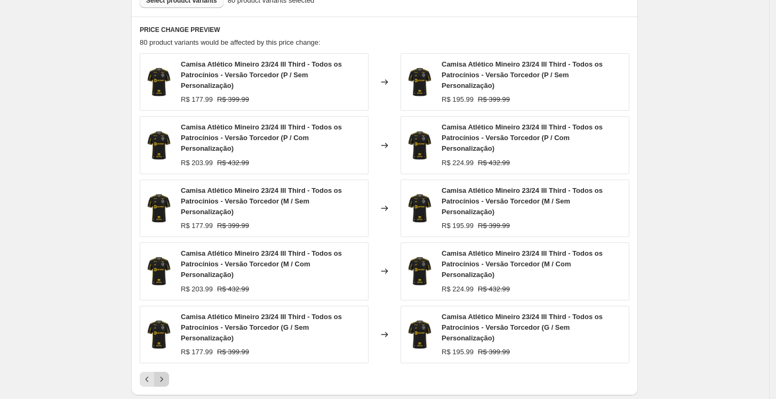
click at [167, 374] on icon "Next" at bounding box center [161, 379] width 11 height 11
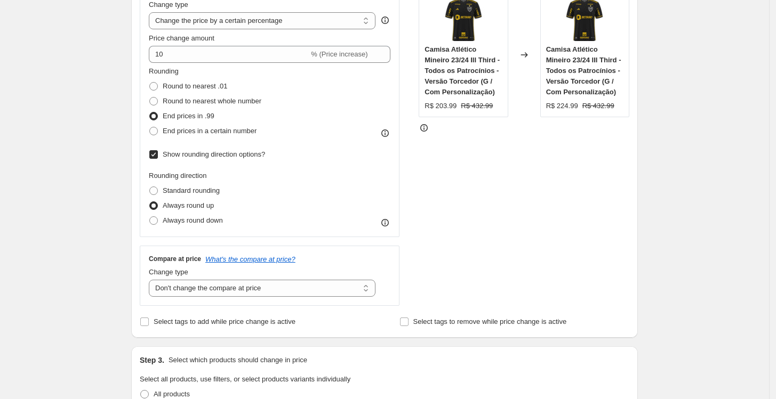
scroll to position [22, 0]
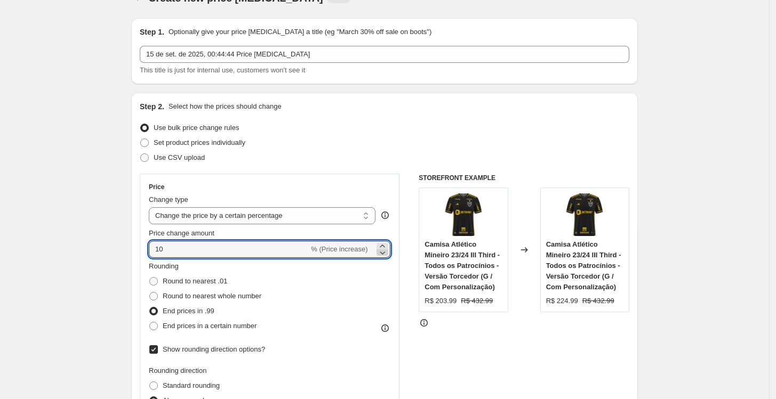
click at [384, 247] on icon at bounding box center [382, 252] width 11 height 11
click at [384, 244] on icon at bounding box center [382, 246] width 11 height 11
click at [383, 243] on icon at bounding box center [382, 246] width 11 height 11
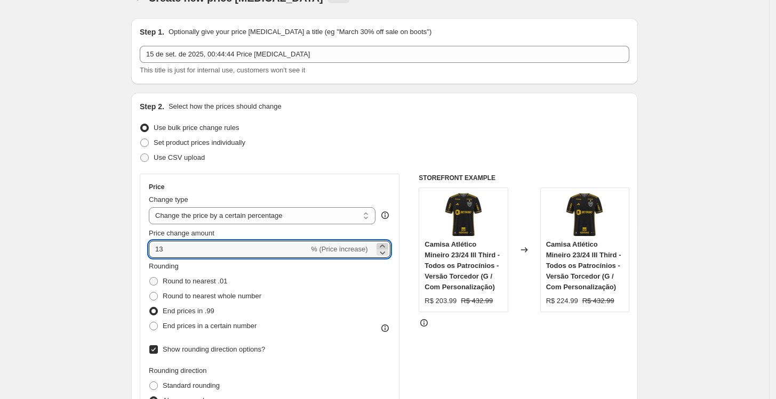
click at [383, 243] on icon at bounding box center [382, 246] width 11 height 11
click at [452, 324] on div at bounding box center [523, 323] width 211 height 11
click at [385, 252] on icon at bounding box center [382, 252] width 11 height 11
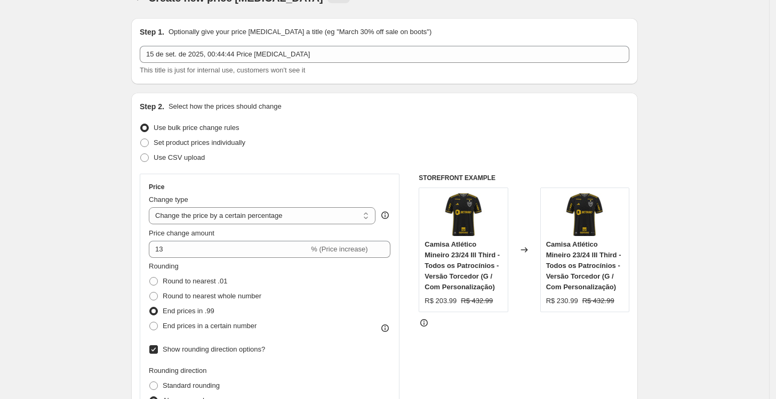
click at [411, 274] on div "Price Change type Change the price to a certain amount Change the price by a ce…" at bounding box center [384, 337] width 489 height 327
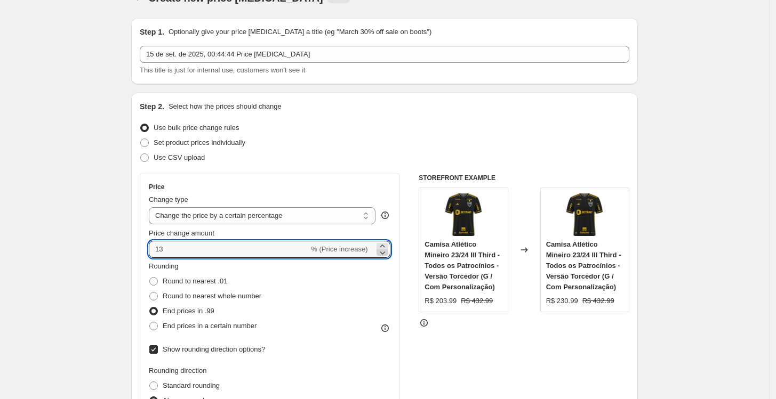
click at [382, 252] on icon at bounding box center [382, 252] width 11 height 11
type input "12"
click at [464, 332] on div "STOREFRONT EXAMPLE Camisa Atlético Mineiro 23/24 III Third - Todos os Patrocíni…" at bounding box center [523, 337] width 211 height 327
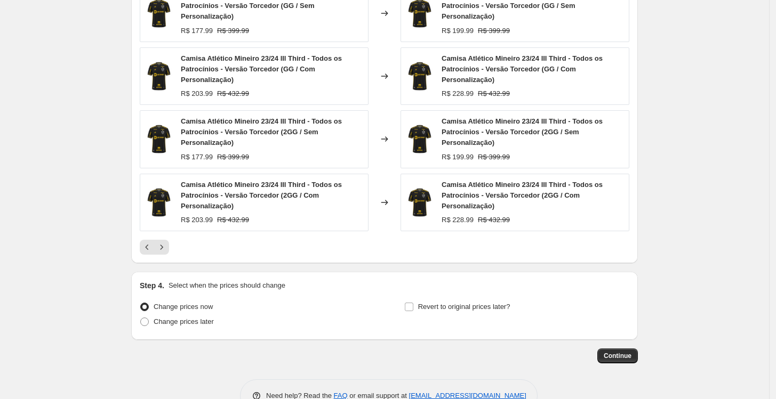
scroll to position [824, 0]
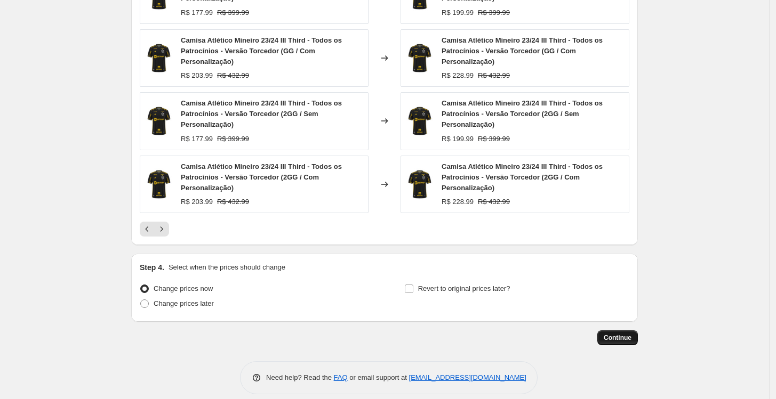
click at [611, 330] on button "Continue" at bounding box center [617, 337] width 41 height 15
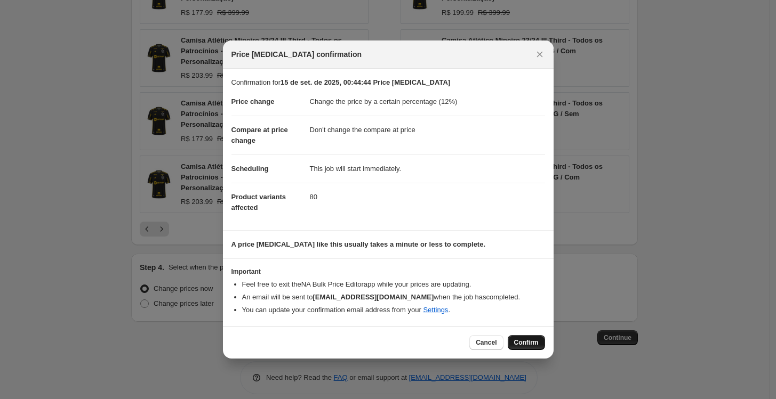
click at [521, 340] on span "Confirm" at bounding box center [526, 342] width 25 height 9
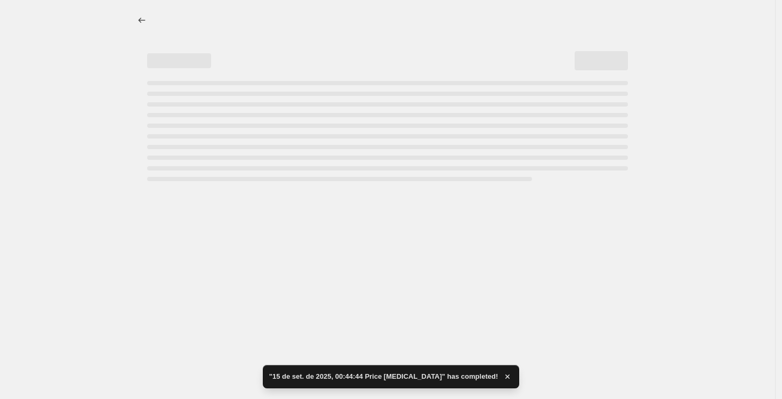
select select "percentage"
select select "no_change"
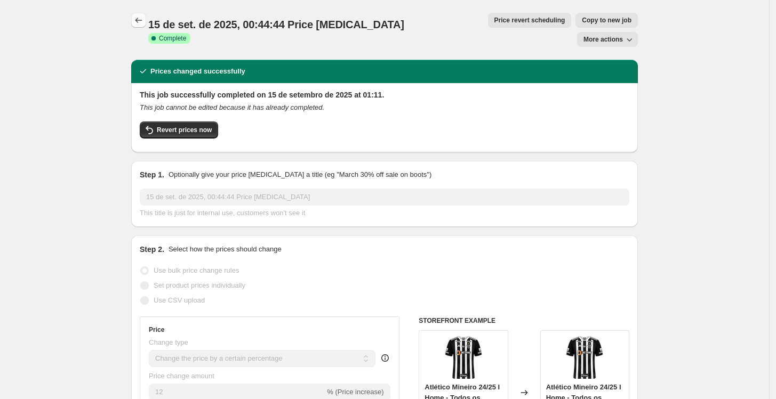
click at [141, 25] on icon "Price change jobs" at bounding box center [138, 20] width 11 height 11
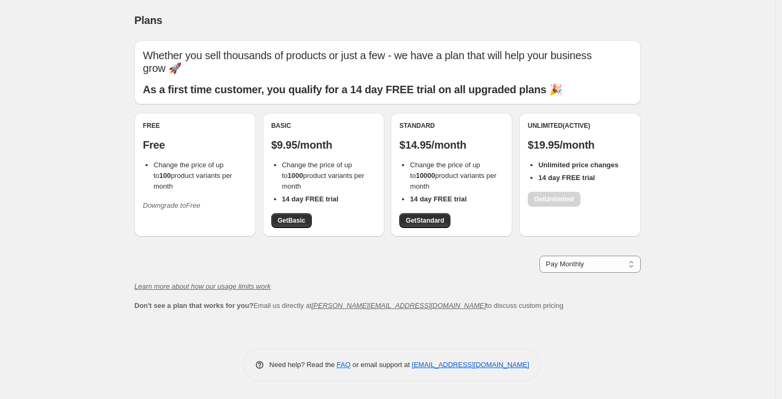
click at [215, 214] on div "Free Free Change the price of up to 100 product variants per month Downgrade to…" at bounding box center [195, 175] width 122 height 124
click at [173, 201] on icon "Downgrade to Free" at bounding box center [172, 205] width 58 height 8
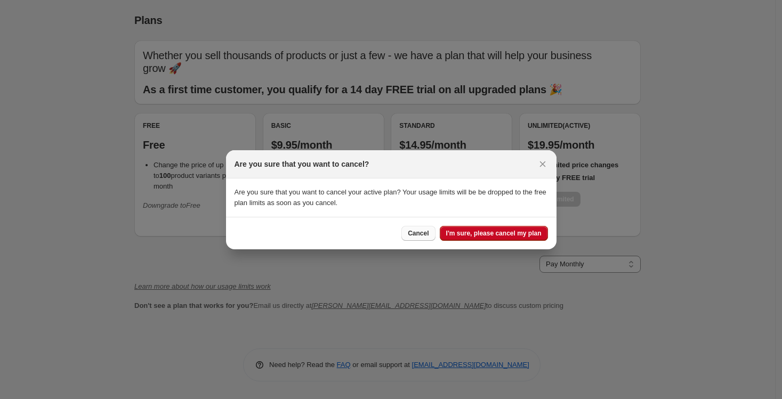
click at [424, 234] on span "Cancel" at bounding box center [418, 233] width 21 height 9
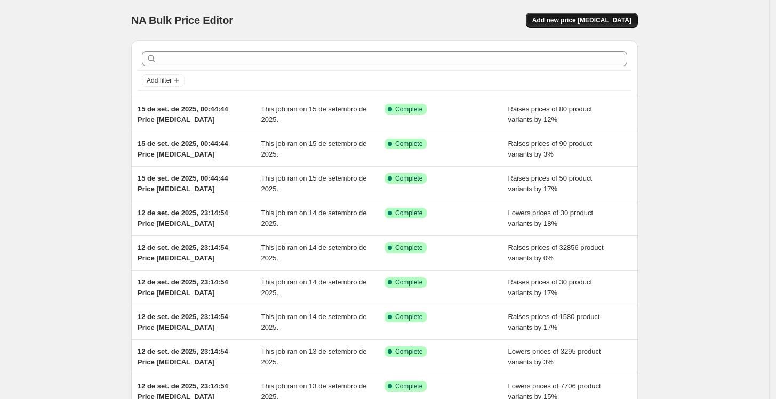
click at [592, 27] on button "Add new price [MEDICAL_DATA]" at bounding box center [582, 20] width 112 height 15
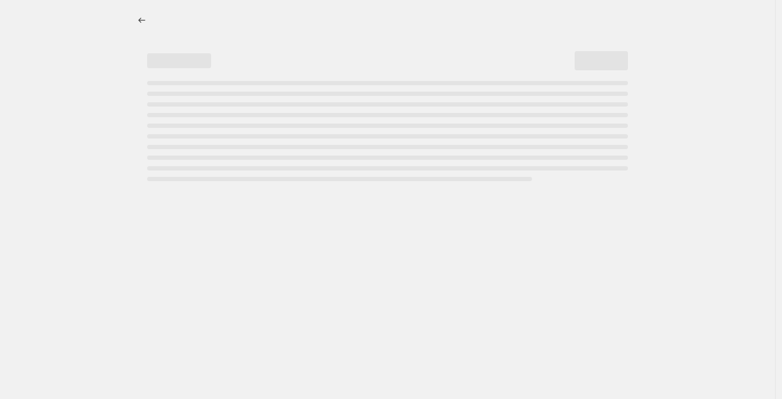
select select "percentage"
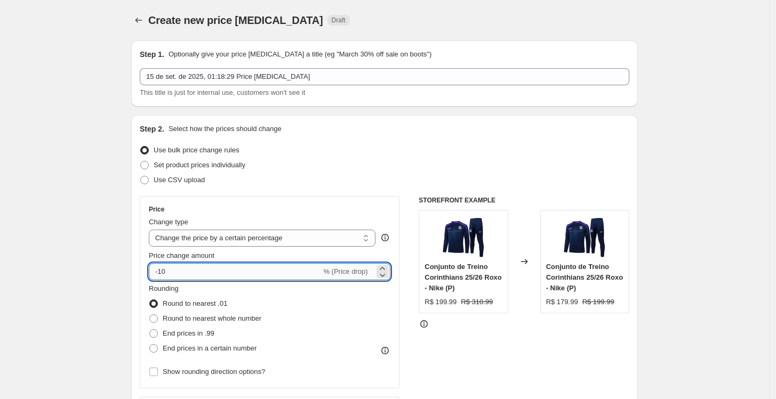
click at [236, 274] on input "-10" at bounding box center [235, 271] width 172 height 17
drag, startPoint x: 196, startPoint y: 273, endPoint x: 75, endPoint y: 268, distance: 121.7
click at [154, 333] on span at bounding box center [153, 333] width 9 height 9
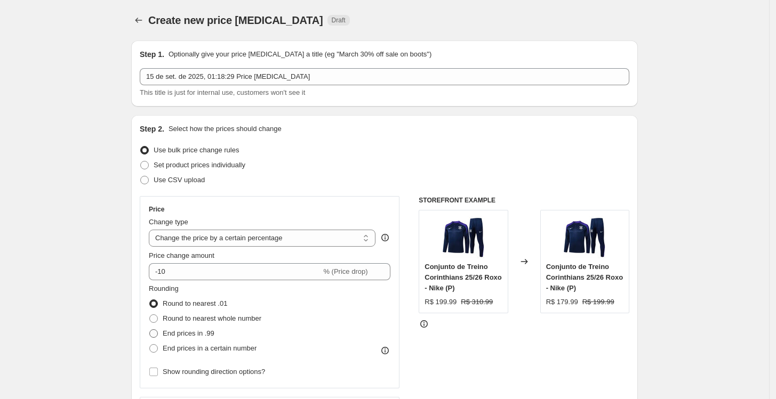
click at [150, 330] on input "End prices in .99" at bounding box center [149, 329] width 1 height 1
radio input "true"
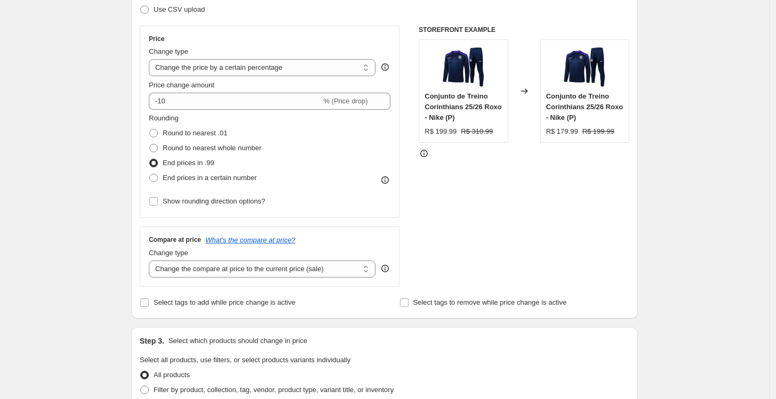
scroll to position [178, 0]
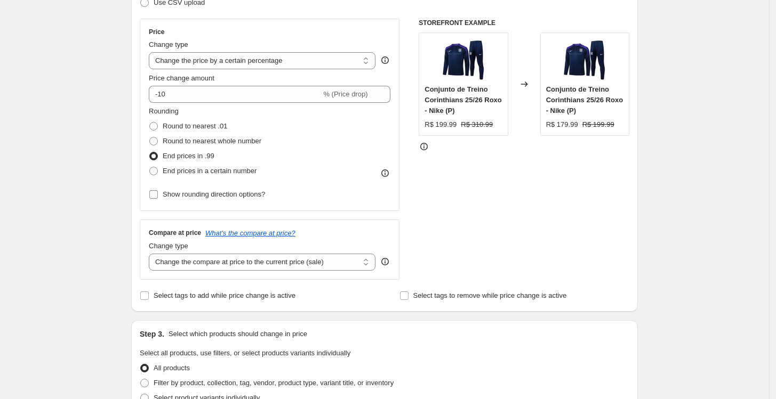
click at [158, 187] on label "Show rounding direction options?" at bounding box center [207, 194] width 116 height 15
click at [158, 190] on input "Show rounding direction options?" at bounding box center [153, 194] width 9 height 9
checkbox input "true"
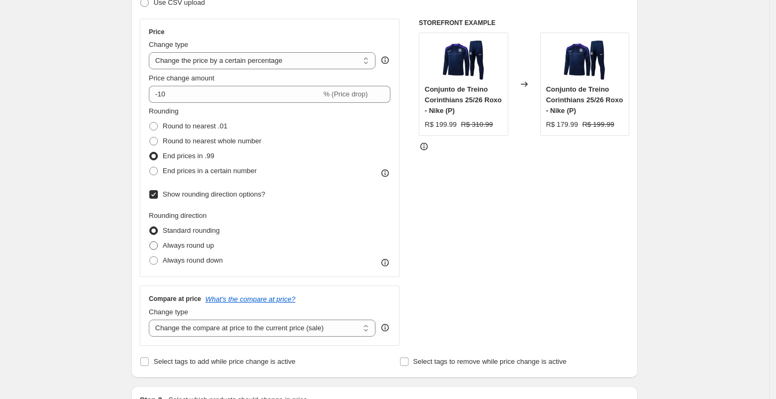
click at [204, 247] on span "Always round up" at bounding box center [188, 245] width 51 height 8
click at [150, 242] on input "Always round up" at bounding box center [149, 241] width 1 height 1
radio input "true"
click at [71, 227] on div "Create new price change job. This page is ready Create new price change job Dra…" at bounding box center [384, 391] width 769 height 1139
click at [225, 331] on select "Change the compare at price to the current price (sale) Change the compare at p…" at bounding box center [262, 328] width 227 height 17
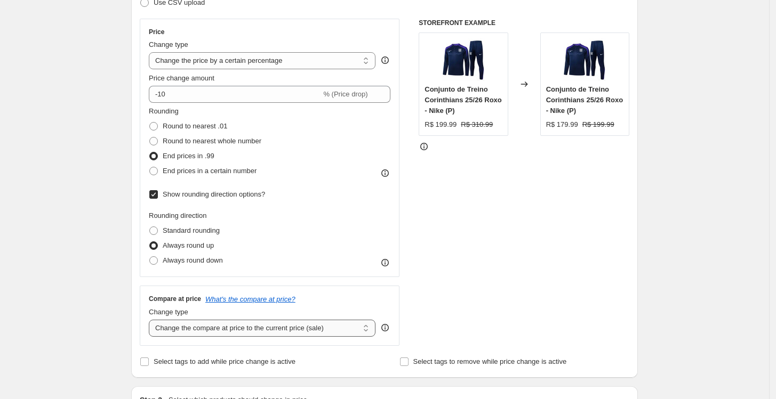
select select "no_change"
click at [151, 320] on select "Change the compare at price to the current price (sale) Change the compare at p…" at bounding box center [262, 328] width 227 height 17
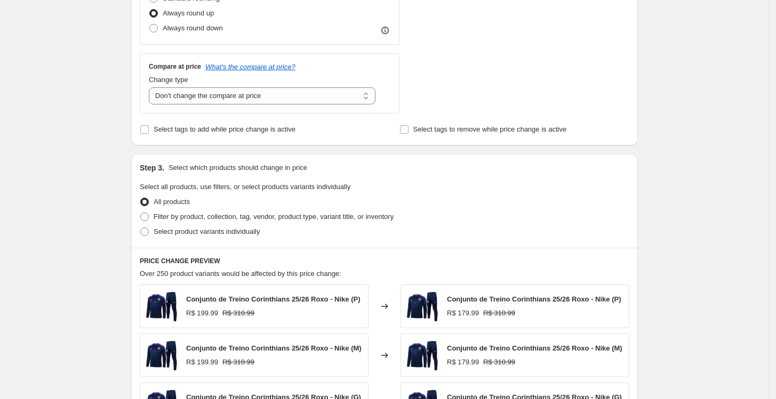
scroll to position [473, 0]
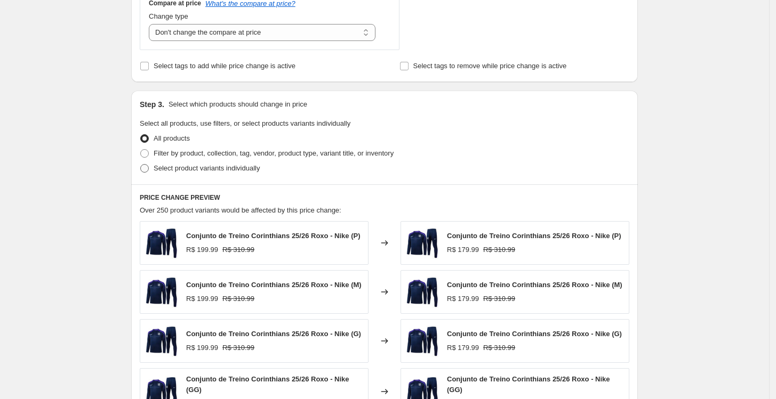
click at [168, 171] on span "Select product variants individually" at bounding box center [207, 168] width 106 height 8
click at [141, 165] on input "Select product variants individually" at bounding box center [140, 164] width 1 height 1
radio input "true"
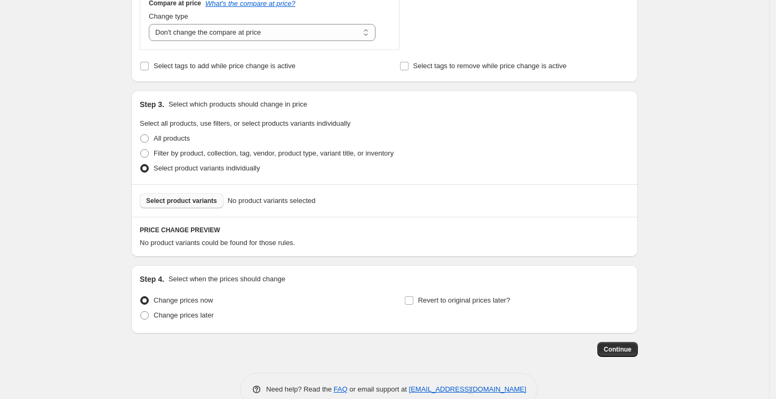
click at [192, 199] on span "Select product variants" at bounding box center [181, 201] width 71 height 9
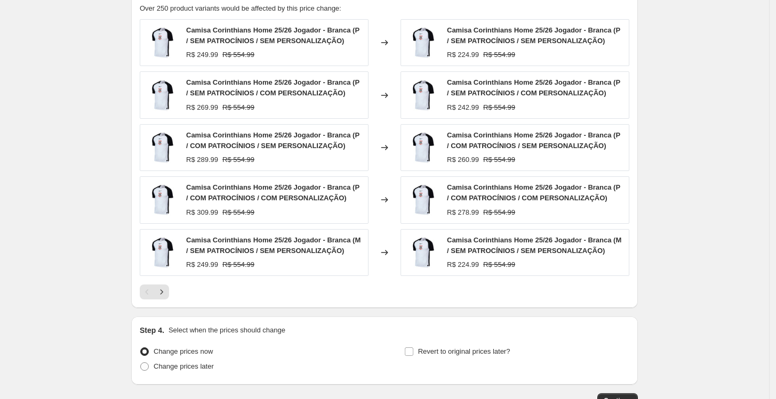
scroll to position [711, 0]
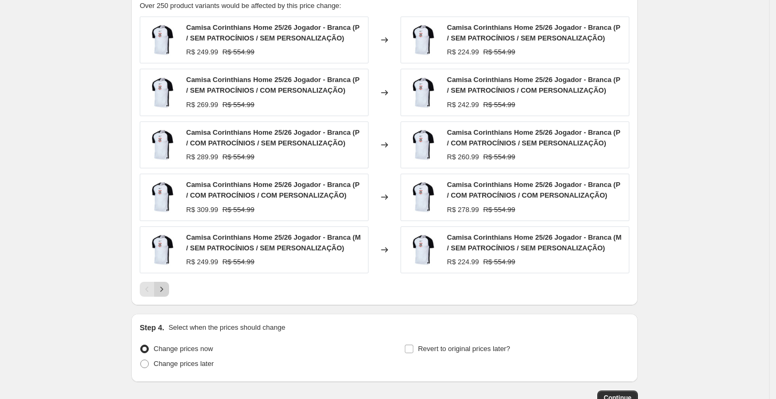
click at [165, 291] on icon "Next" at bounding box center [161, 289] width 11 height 11
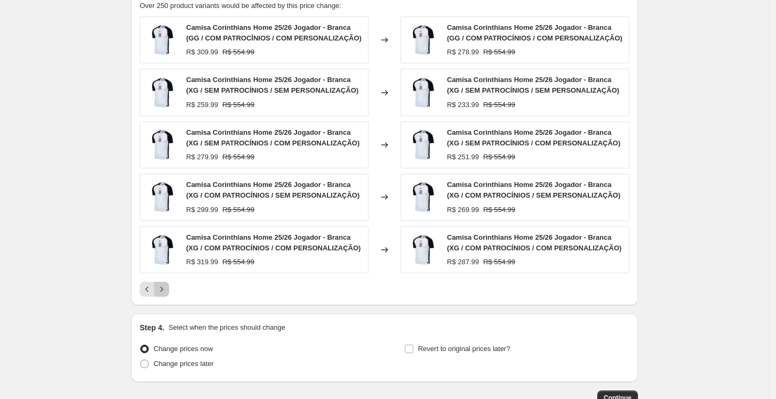
click at [165, 291] on icon "Next" at bounding box center [161, 289] width 11 height 11
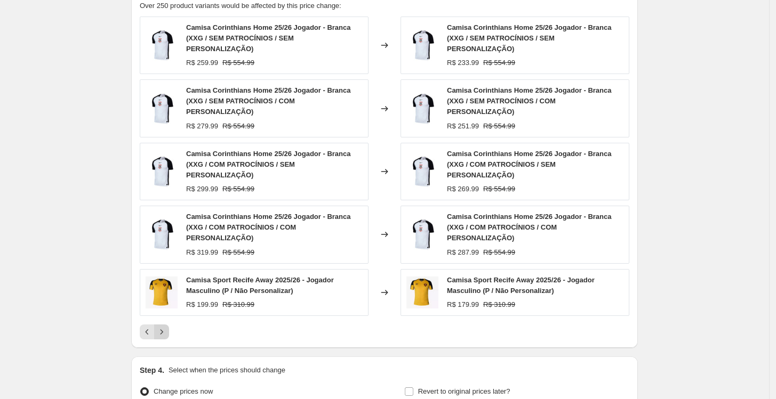
click at [165, 327] on icon "Next" at bounding box center [161, 332] width 11 height 11
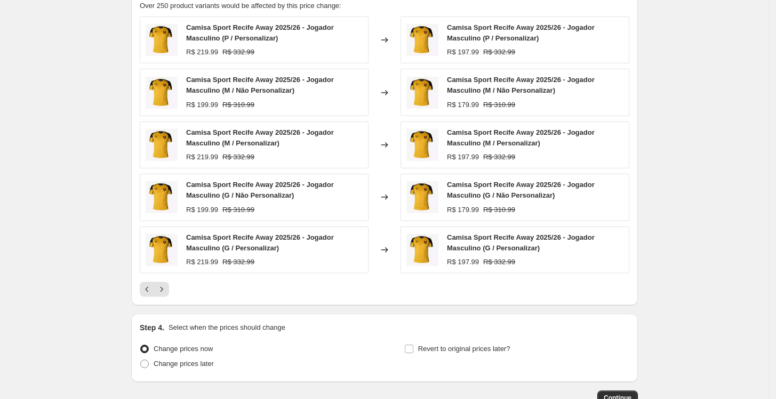
scroll to position [592, 0]
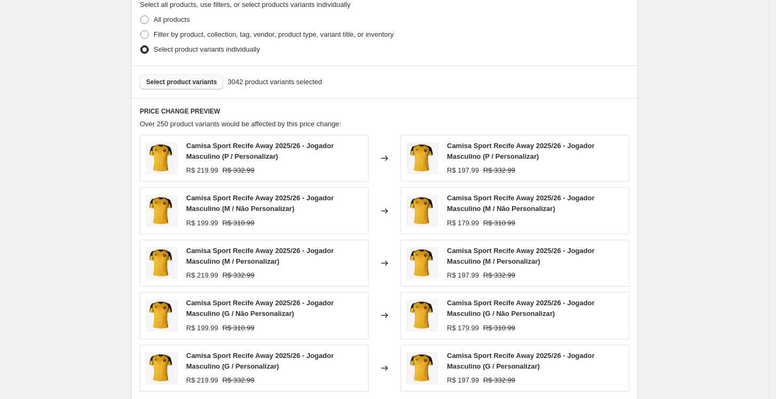
click at [198, 83] on span "Select product variants" at bounding box center [181, 82] width 71 height 9
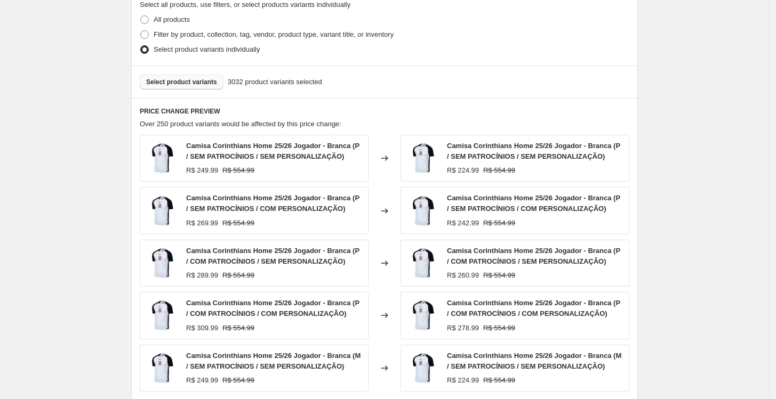
scroll to position [781, 0]
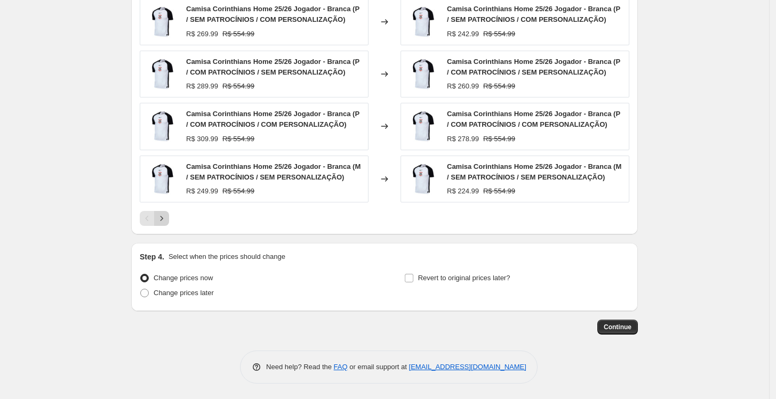
click at [160, 219] on icon "Next" at bounding box center [161, 218] width 11 height 11
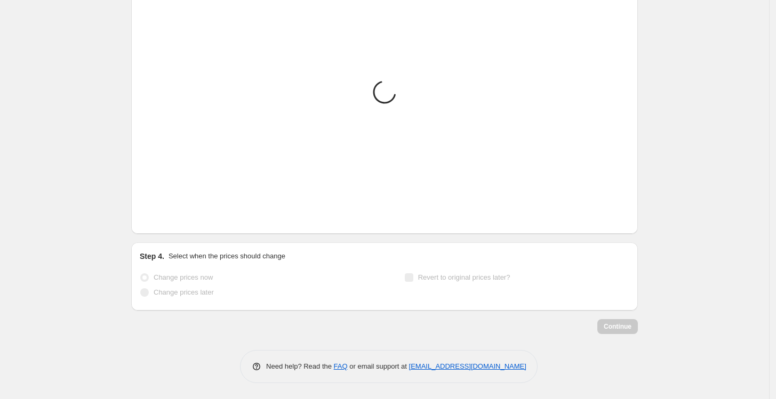
scroll to position [764, 0]
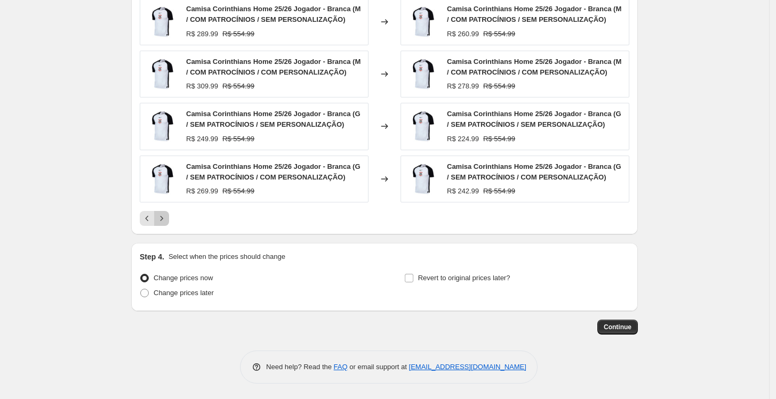
click at [164, 221] on icon "Next" at bounding box center [161, 218] width 11 height 11
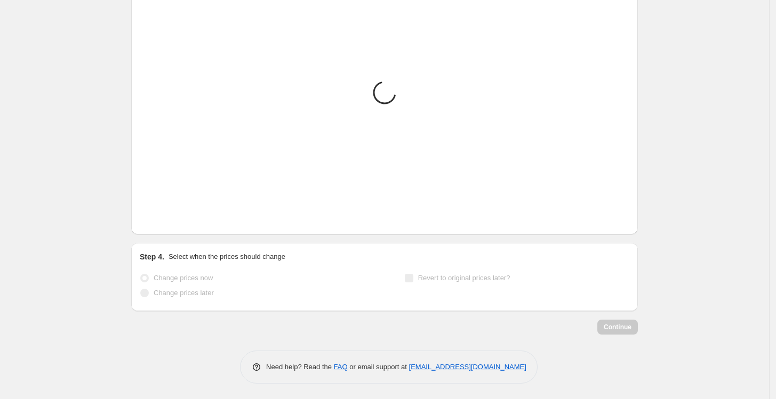
scroll to position [781, 0]
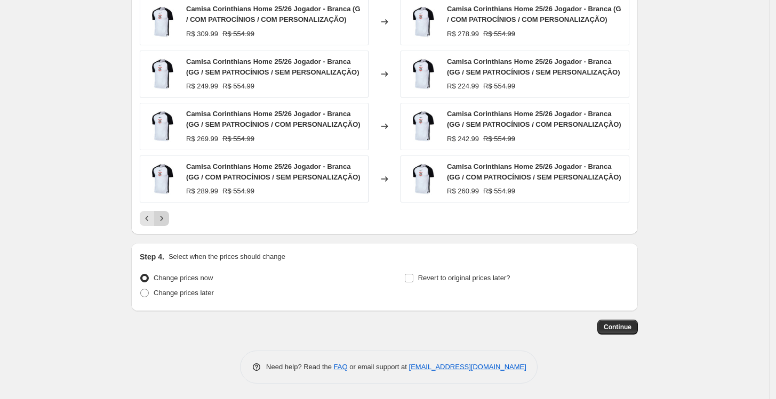
click at [164, 221] on icon "Next" at bounding box center [161, 218] width 11 height 11
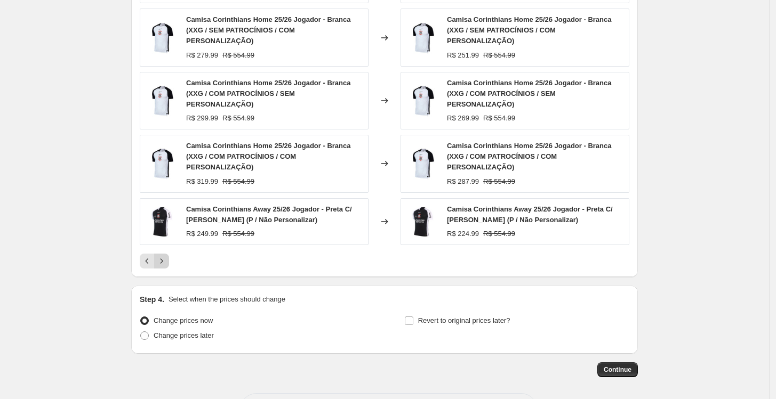
click at [164, 256] on icon "Next" at bounding box center [161, 261] width 11 height 11
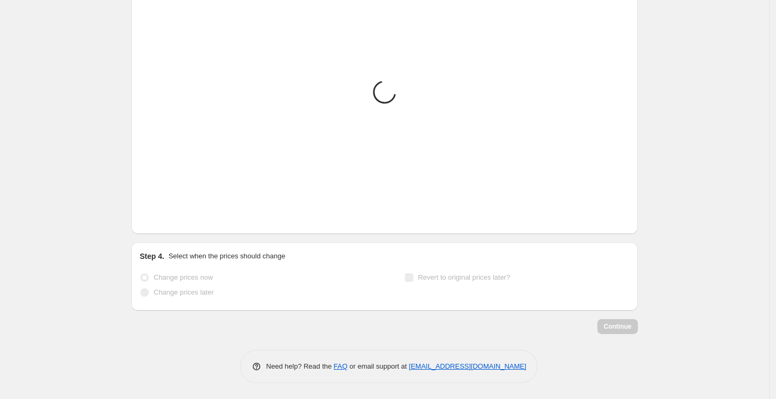
scroll to position [764, 0]
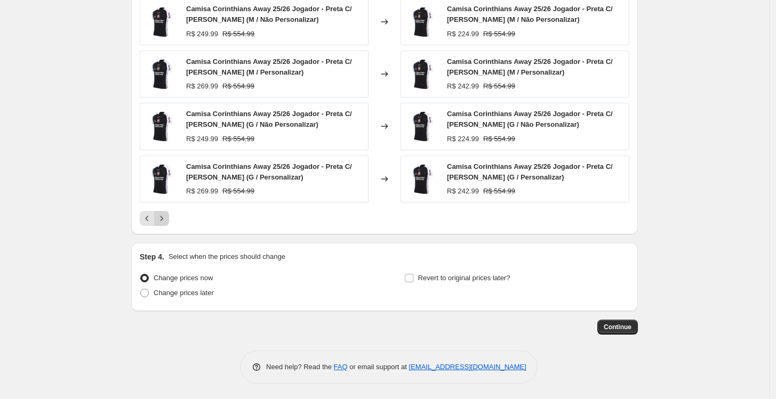
click at [164, 221] on icon "Next" at bounding box center [161, 218] width 11 height 11
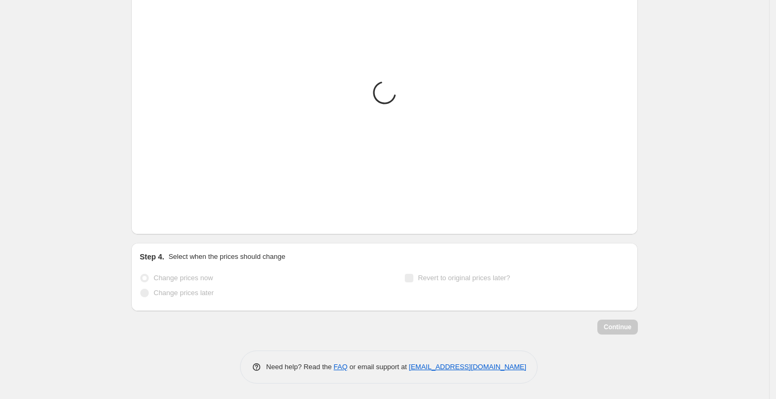
scroll to position [781, 0]
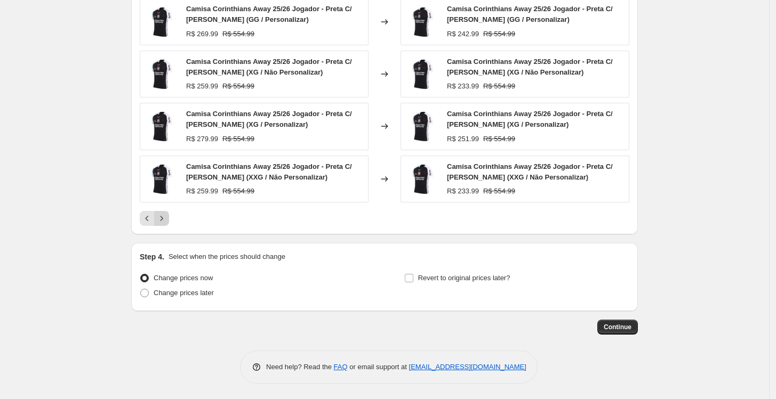
click at [164, 221] on icon "Next" at bounding box center [161, 218] width 11 height 11
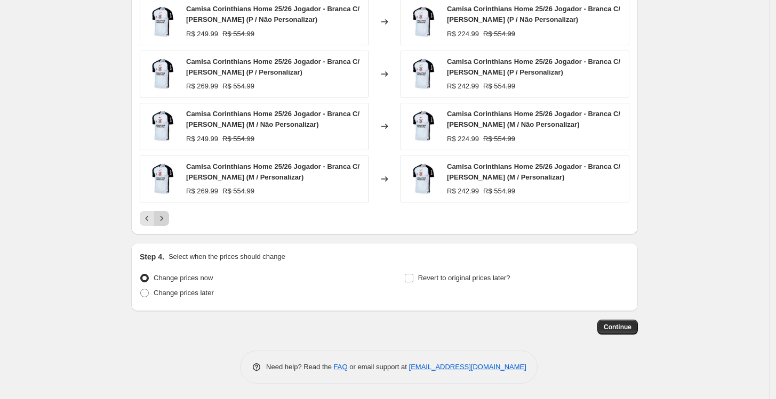
click at [164, 221] on icon "Next" at bounding box center [161, 218] width 11 height 11
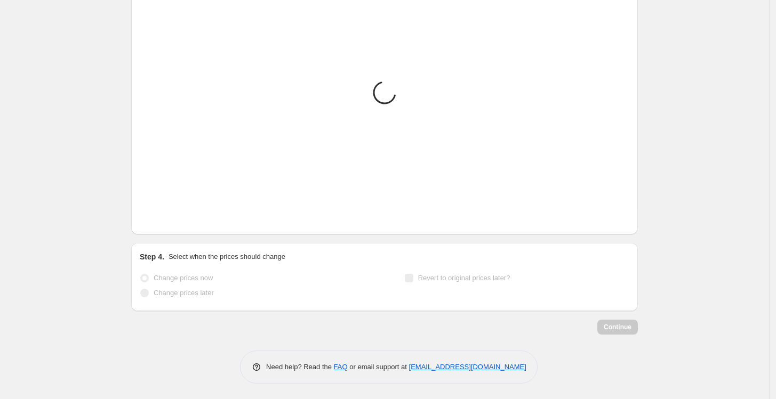
click at [164, 221] on icon "Next" at bounding box center [161, 218] width 11 height 11
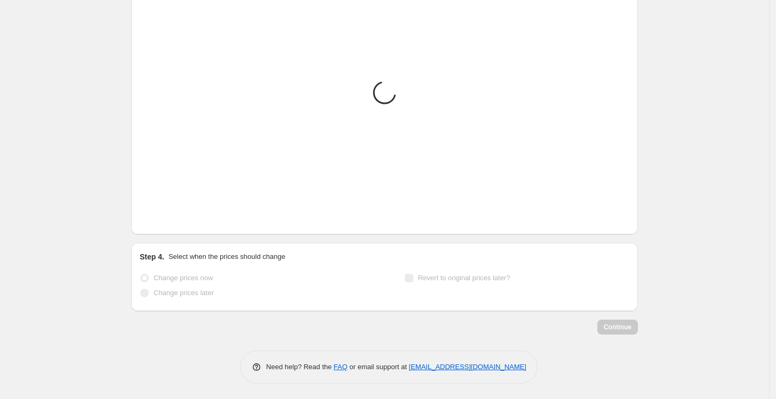
click at [164, 221] on icon "Next" at bounding box center [161, 218] width 11 height 11
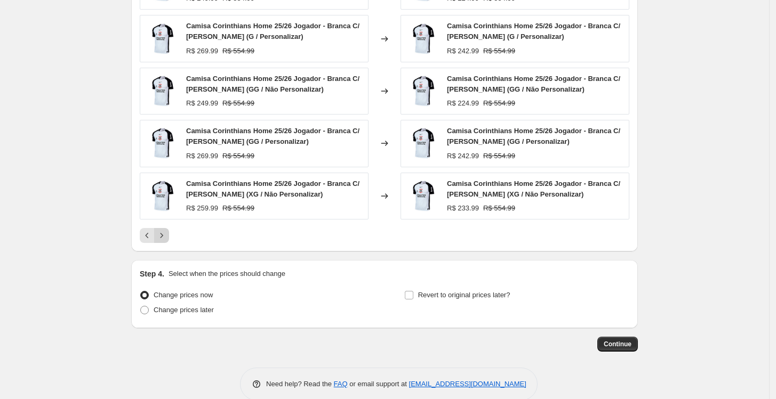
click at [164, 221] on div "Camisa Corinthians Home 25/26 Jogador - Branca C/ Patrocínio (G / Não Personali…" at bounding box center [384, 103] width 489 height 280
click at [169, 241] on button "Next" at bounding box center [161, 235] width 15 height 15
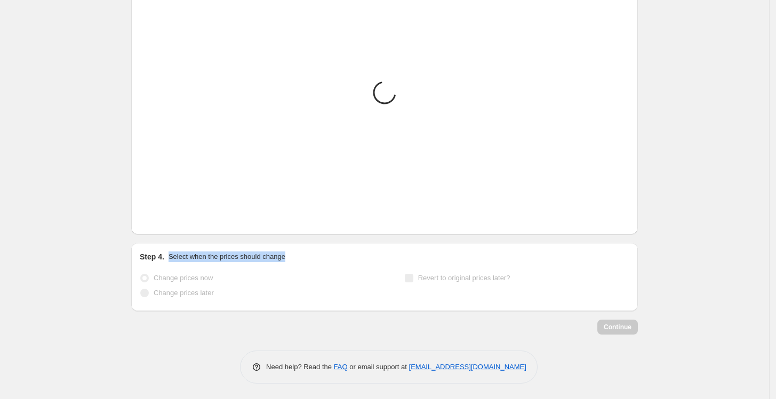
click at [167, 225] on button "Next" at bounding box center [161, 218] width 15 height 15
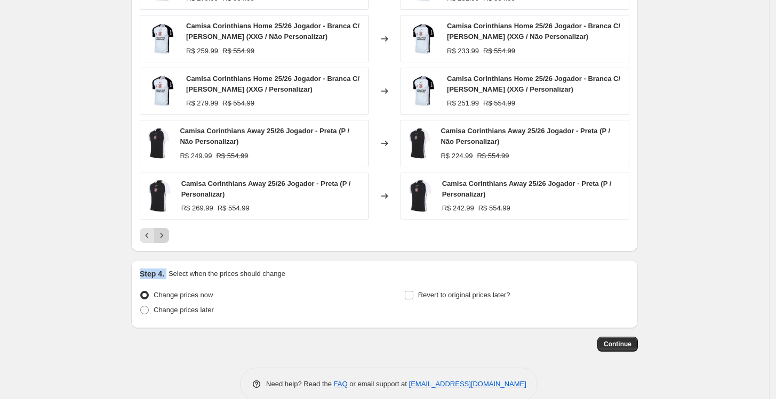
click at [167, 225] on div "Camisa Corinthians Home 25/26 Jogador - Branca C/ Patrocínio (XG / Personalizar…" at bounding box center [384, 103] width 489 height 280
click at [167, 237] on icon "Next" at bounding box center [161, 235] width 11 height 11
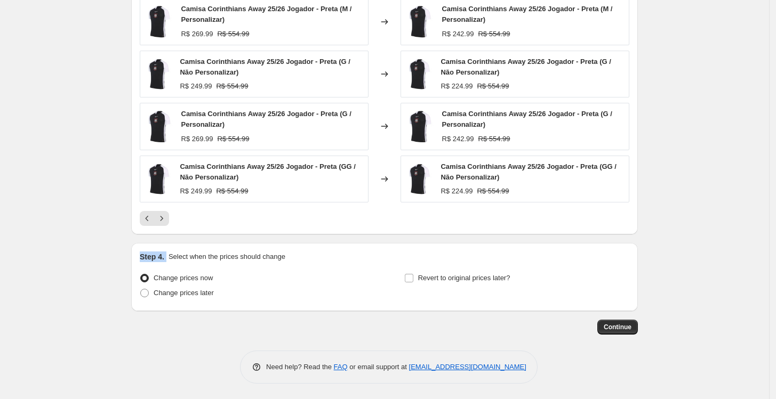
scroll to position [722, 0]
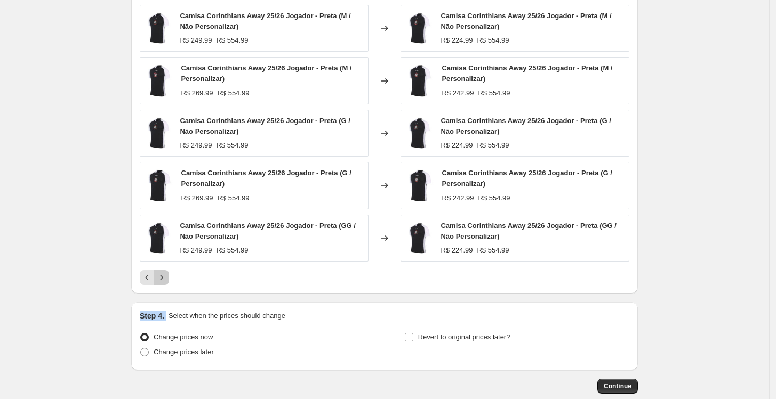
click at [167, 274] on icon "Next" at bounding box center [161, 277] width 11 height 11
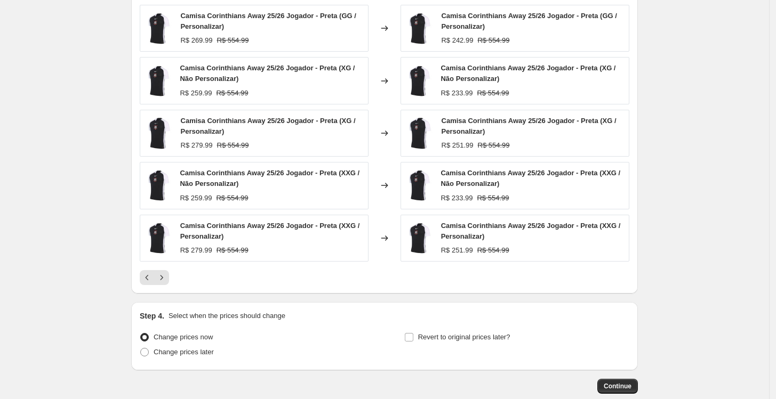
click at [172, 273] on div at bounding box center [384, 277] width 489 height 15
click at [169, 273] on button "Next" at bounding box center [161, 277] width 15 height 15
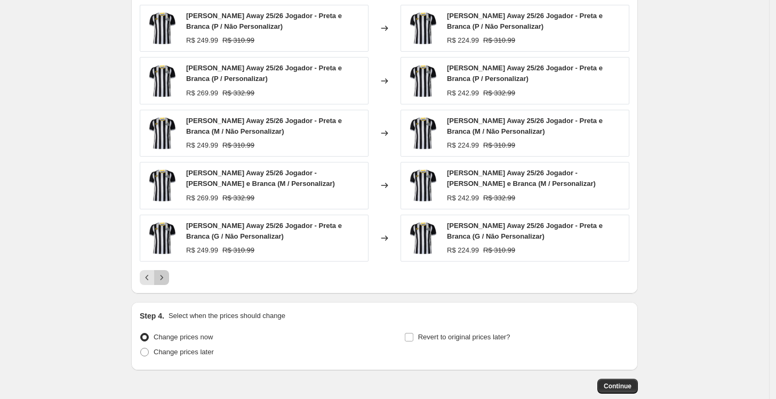
drag, startPoint x: 168, startPoint y: 274, endPoint x: 277, endPoint y: 278, distance: 108.3
click at [275, 274] on div at bounding box center [384, 277] width 489 height 15
click at [279, 283] on div at bounding box center [384, 277] width 489 height 15
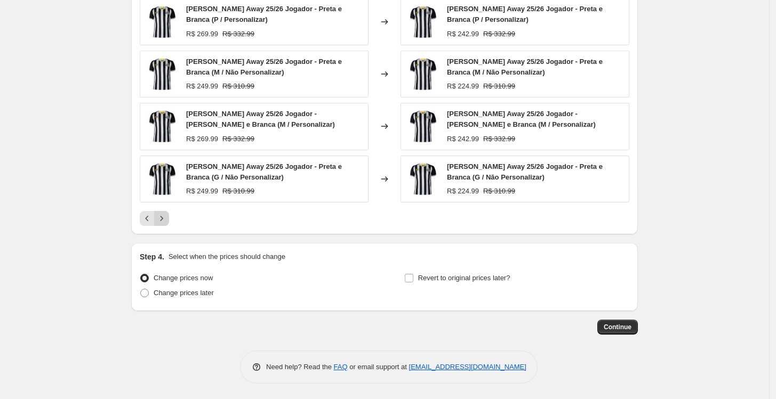
click at [165, 222] on icon "Next" at bounding box center [161, 218] width 11 height 11
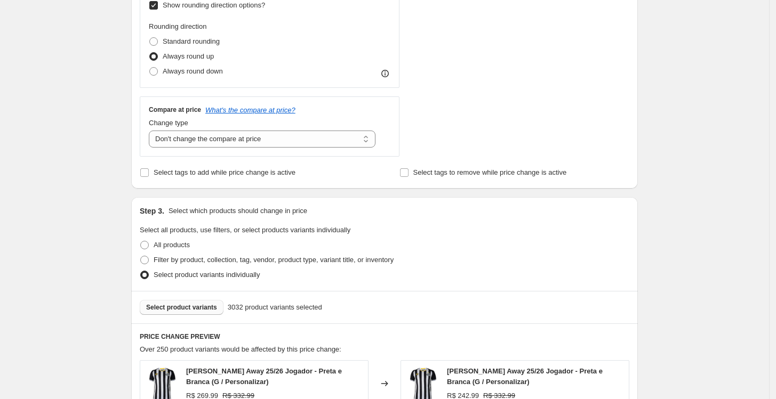
scroll to position [248, 0]
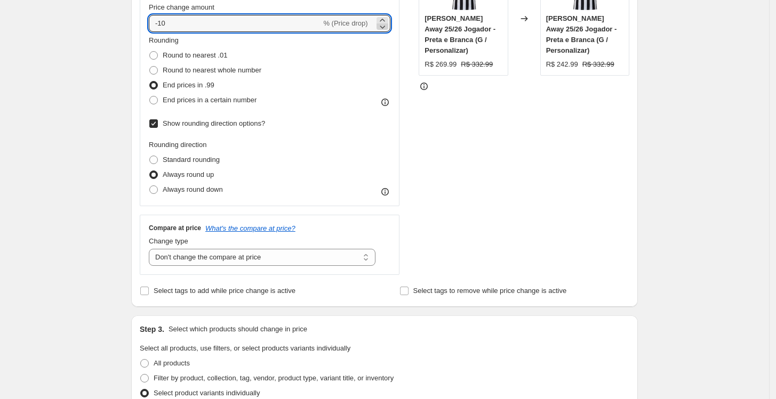
click at [385, 26] on icon at bounding box center [382, 26] width 11 height 11
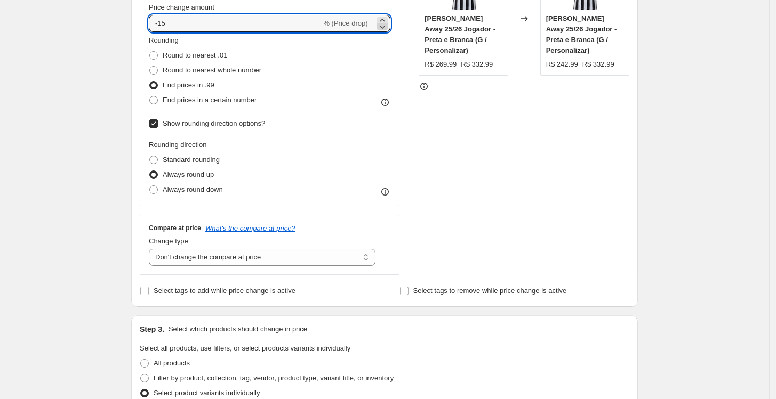
click at [385, 26] on icon at bounding box center [382, 26] width 11 height 11
click at [438, 108] on div "STOREFRONT EXAMPLE Camisa Santos Away 25/26 Jogador - Preta e Branca (G / Perso…" at bounding box center [523, 111] width 211 height 327
click at [386, 26] on icon at bounding box center [382, 26] width 11 height 11
click at [384, 20] on icon at bounding box center [382, 20] width 5 height 3
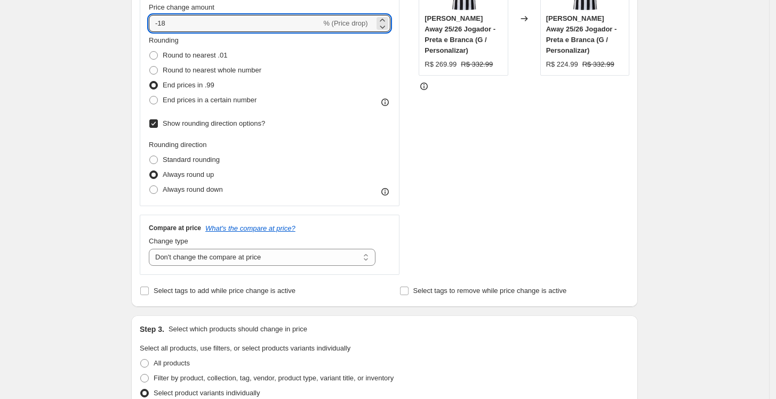
click at [447, 135] on div "STOREFRONT EXAMPLE Camisa Santos Away 25/26 Jogador - Preta e Branca (G / Perso…" at bounding box center [523, 111] width 211 height 327
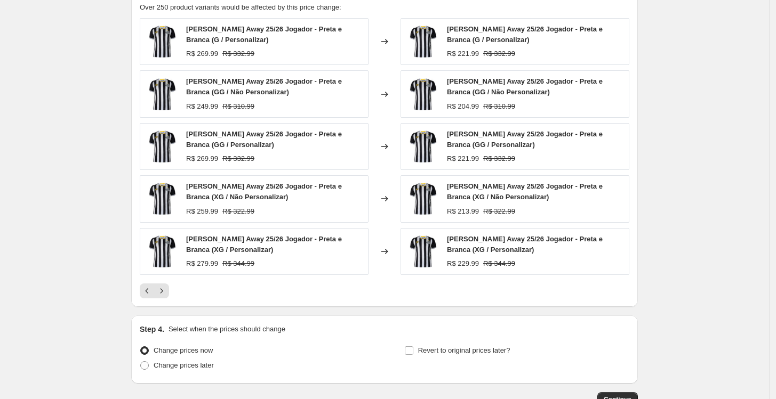
scroll to position [722, 0]
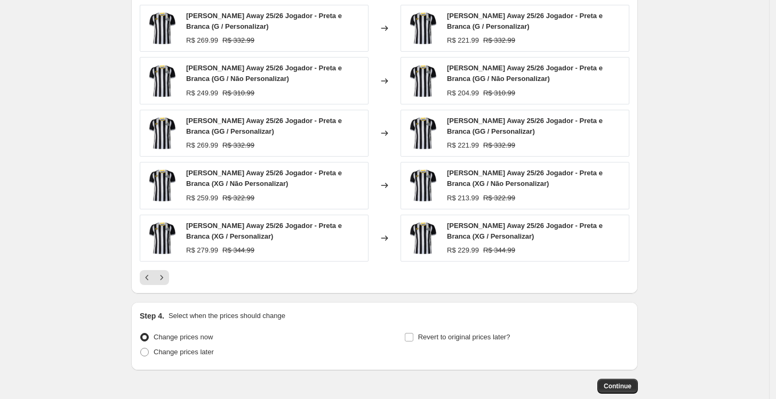
click at [378, 288] on div "PRICE CHANGE PREVIEW Over 250 product variants would be affected by this price …" at bounding box center [384, 131] width 506 height 326
click at [166, 276] on icon "Next" at bounding box center [161, 277] width 11 height 11
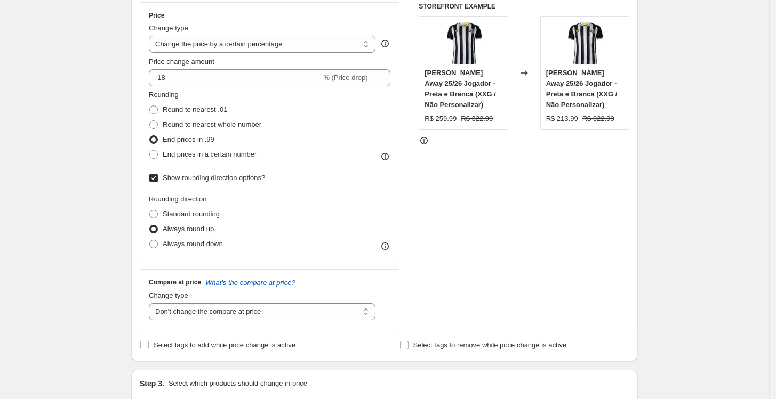
scroll to position [71, 0]
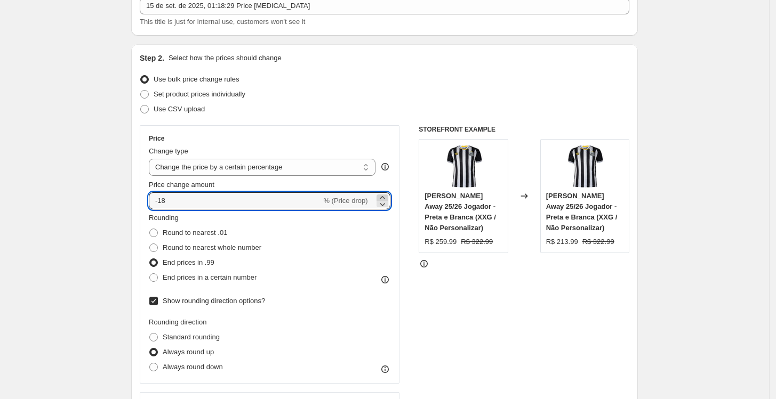
click at [382, 197] on icon at bounding box center [382, 197] width 11 height 11
type input "-17"
click at [399, 173] on div "Price Change type Change the price to a certain amount Change the price by a ce…" at bounding box center [270, 254] width 260 height 259
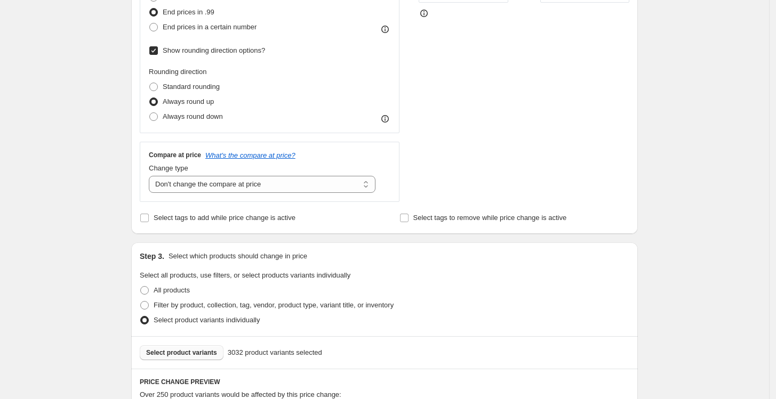
scroll to position [248, 0]
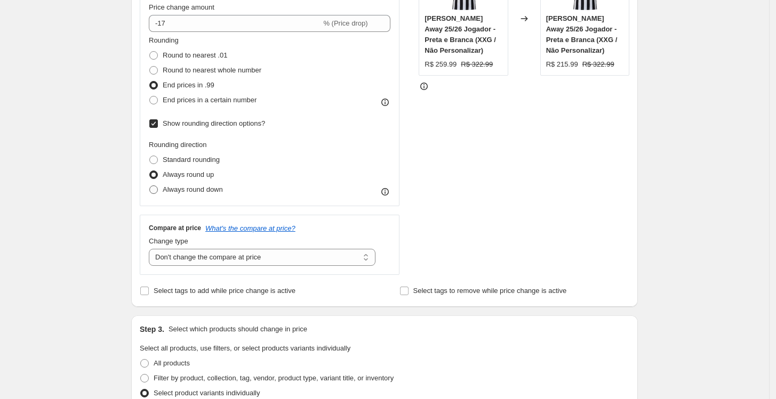
click at [197, 191] on span "Always round down" at bounding box center [193, 190] width 60 height 8
click at [150, 186] on input "Always round down" at bounding box center [149, 186] width 1 height 1
radio input "true"
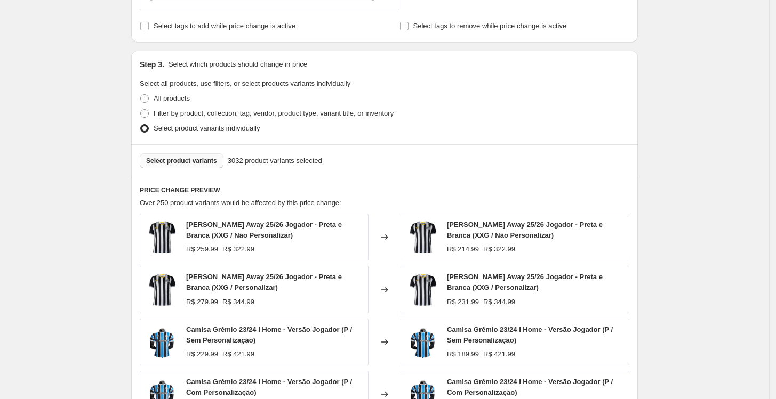
scroll to position [604, 0]
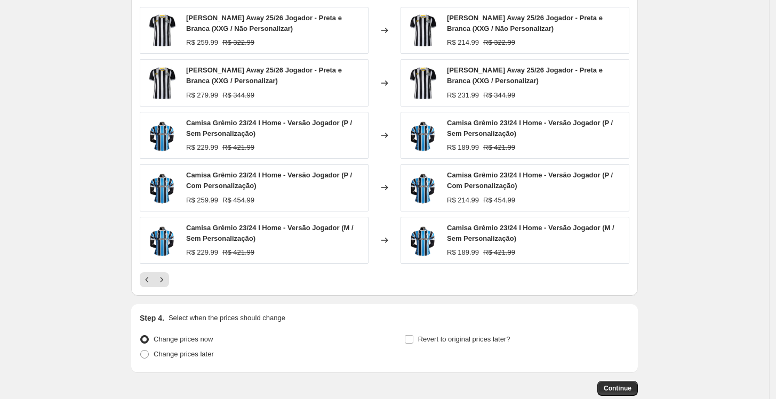
scroll to position [722, 0]
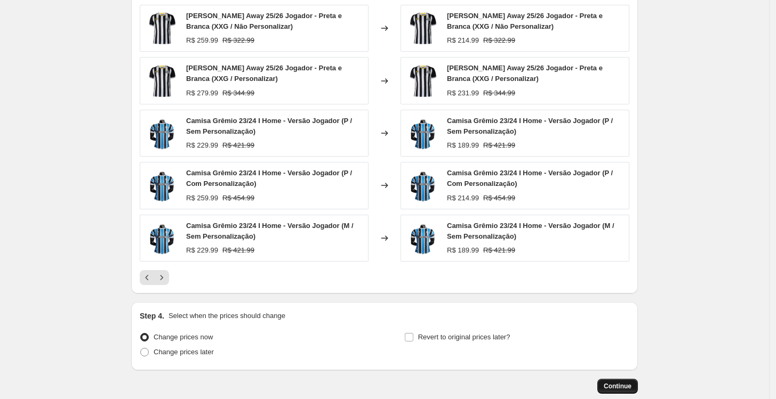
click at [620, 380] on button "Continue" at bounding box center [617, 386] width 41 height 15
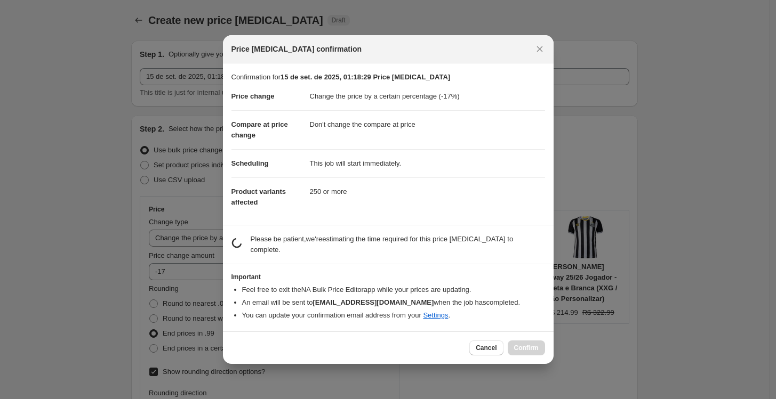
scroll to position [0, 0]
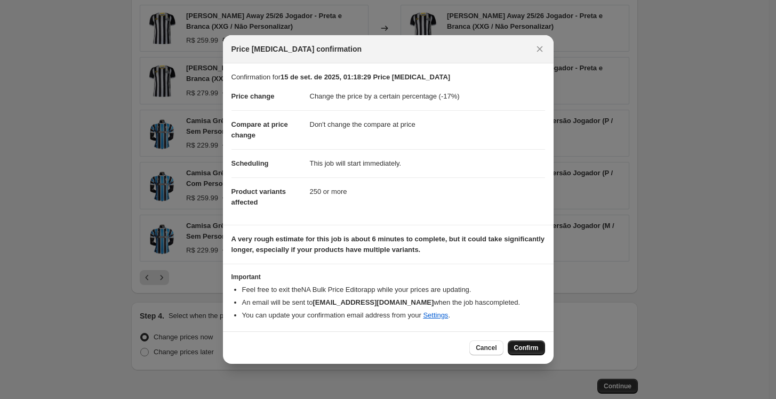
click at [531, 351] on span "Confirm" at bounding box center [526, 348] width 25 height 9
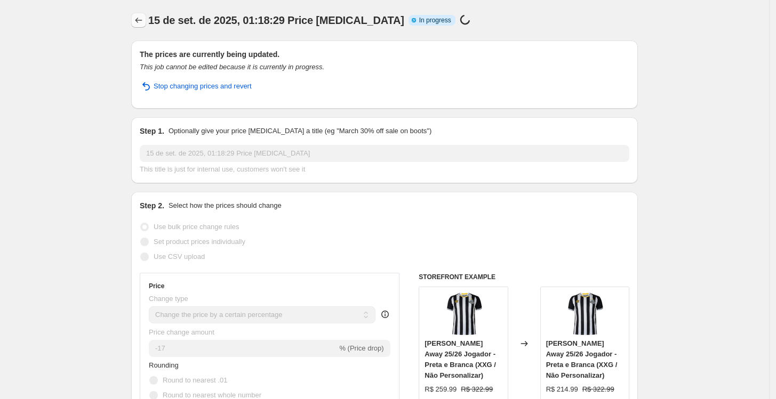
click at [135, 18] on button "Price change jobs" at bounding box center [138, 20] width 15 height 15
